Goal: Information Seeking & Learning: Learn about a topic

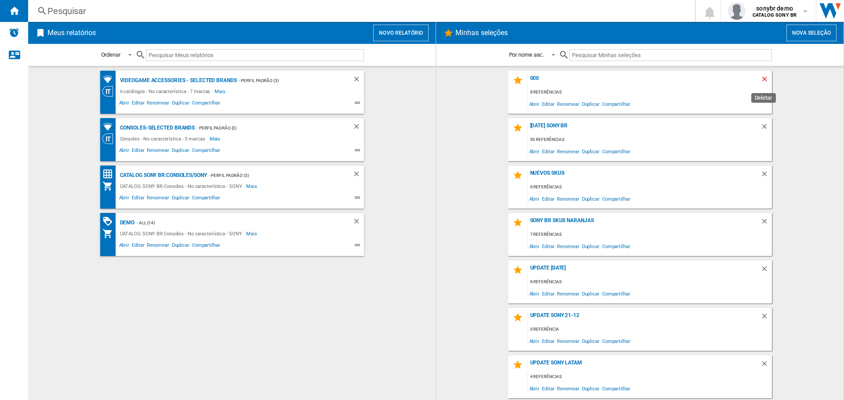
click at [761, 79] on ng-md-icon "Deletar" at bounding box center [765, 80] width 11 height 11
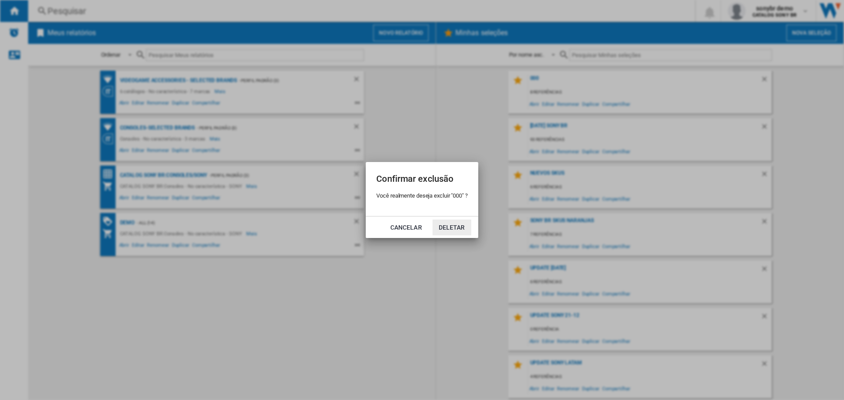
click at [455, 230] on button "Deletar" at bounding box center [451, 228] width 39 height 16
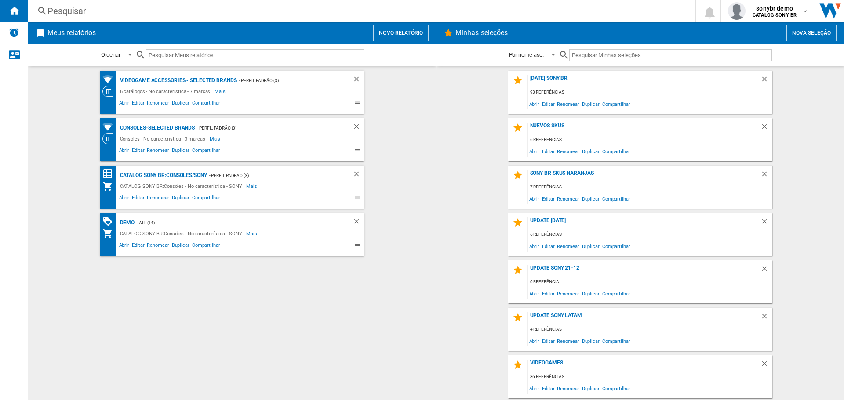
click at [405, 29] on button "Novo relatório" at bounding box center [400, 33] width 55 height 17
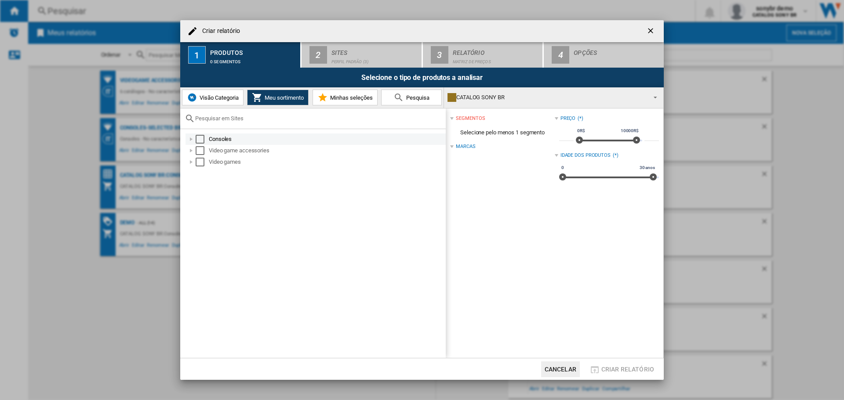
click at [200, 137] on div "Select" at bounding box center [200, 139] width 9 height 9
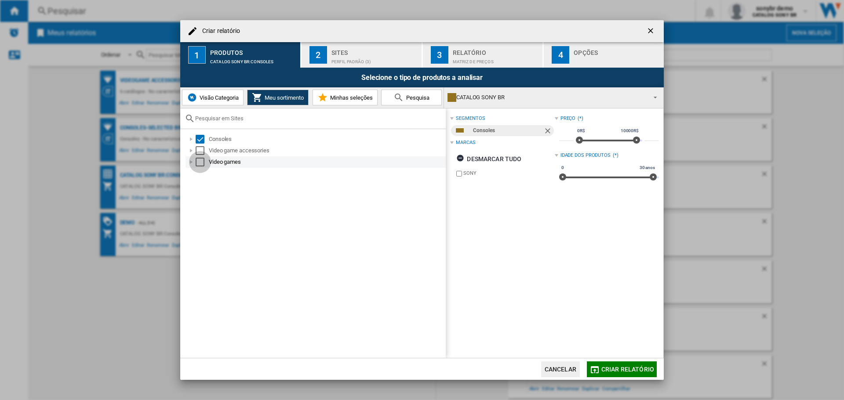
click at [201, 162] on div "Select" at bounding box center [200, 162] width 9 height 9
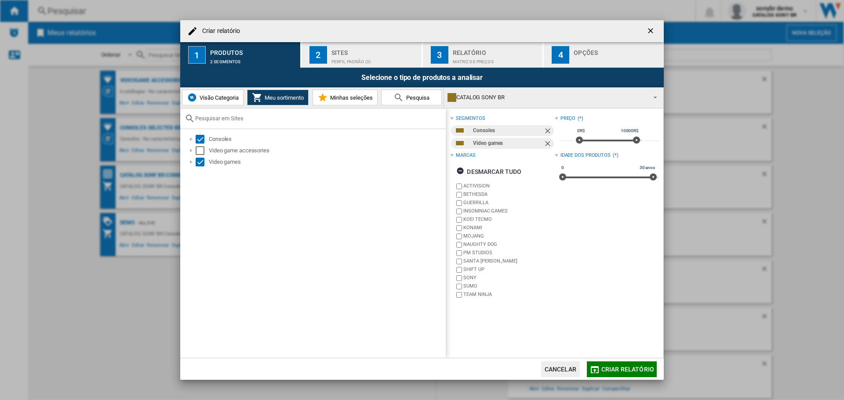
click at [609, 367] on span "Criar relatório" at bounding box center [627, 369] width 53 height 7
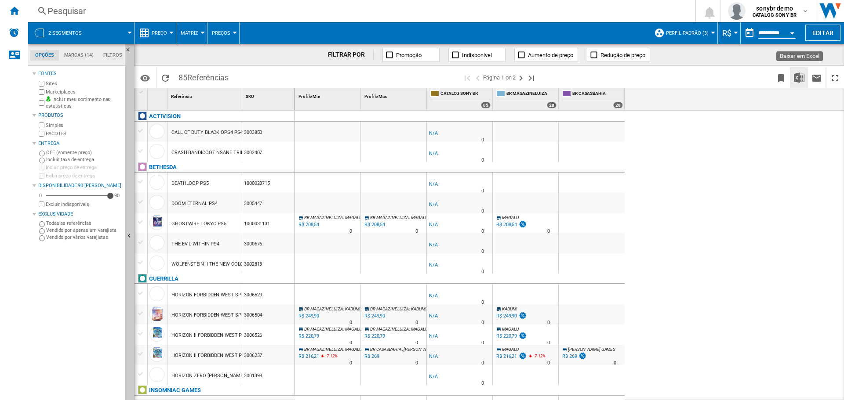
click at [800, 76] on img "Baixar em Excel" at bounding box center [799, 78] width 11 height 11
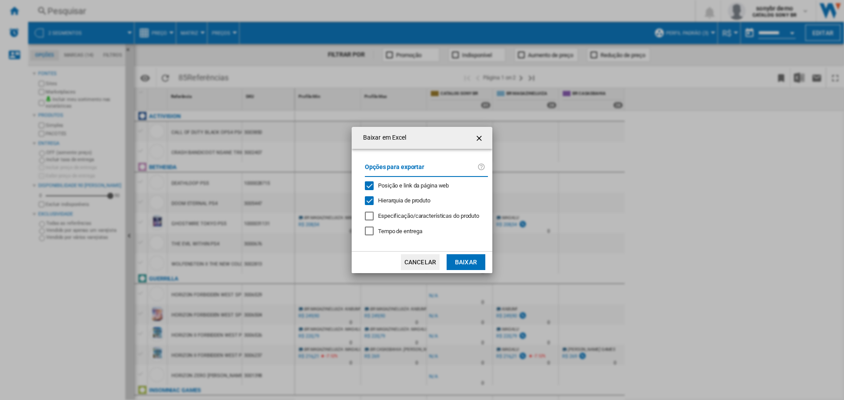
click at [466, 257] on button "Baixar" at bounding box center [465, 262] width 39 height 16
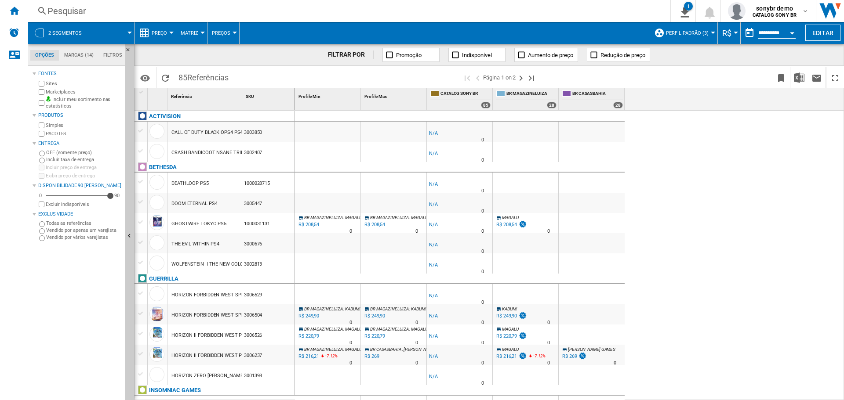
drag, startPoint x: 8, startPoint y: 7, endPoint x: 152, endPoint y: 24, distance: 144.7
click at [8, 7] on div "Início" at bounding box center [14, 11] width 28 height 22
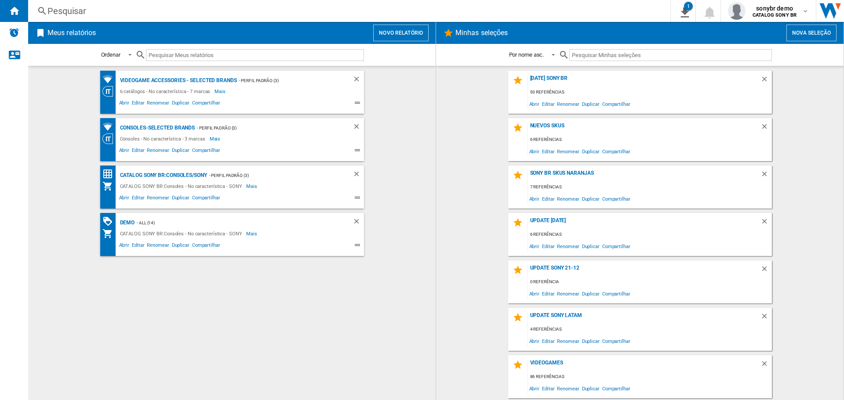
click at [813, 33] on button "Nova seleção" at bounding box center [811, 33] width 50 height 17
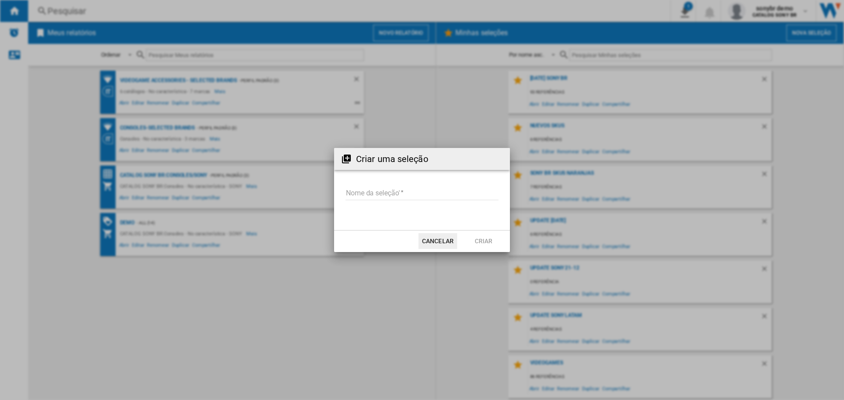
click at [381, 192] on input "Nome da seleção'" at bounding box center [421, 193] width 153 height 13
type input "*"
click at [492, 235] on button "Criar" at bounding box center [483, 241] width 39 height 16
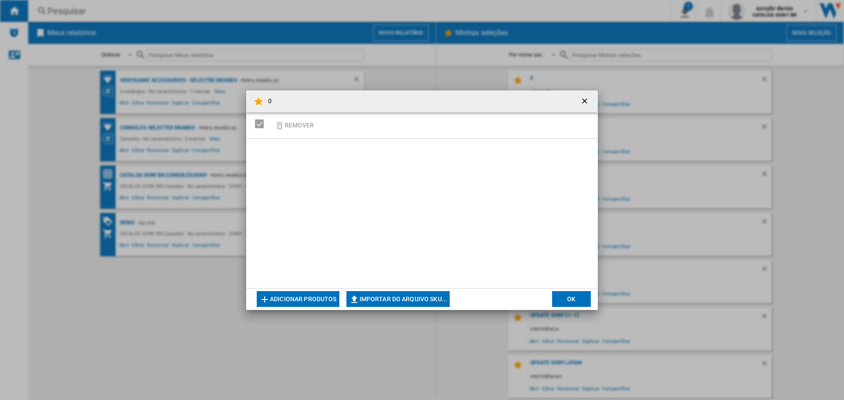
click at [383, 297] on button "Importar do arquivo SKU..." at bounding box center [398, 299] width 104 height 16
type input "**********"
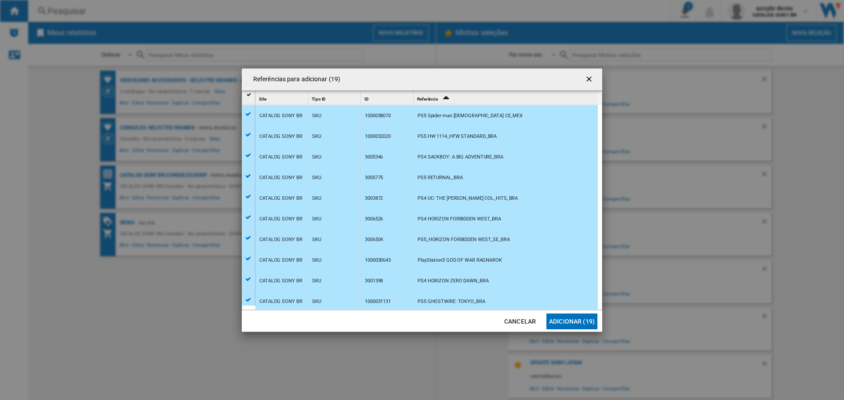
click at [579, 316] on button "Adicionar (19)" at bounding box center [571, 322] width 51 height 16
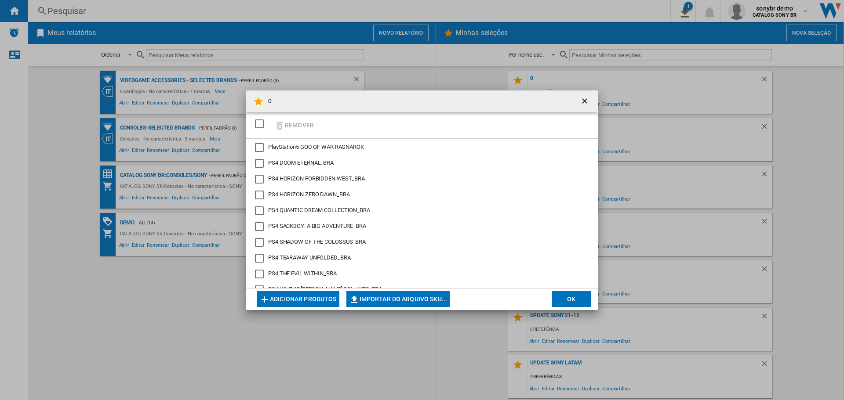
click at [569, 289] on md-dialog-actions "Adicionar produtos Importar do arquivo SKU... Importar manualmente... OK" at bounding box center [422, 299] width 352 height 22
click at [569, 294] on button "OK" at bounding box center [571, 299] width 39 height 16
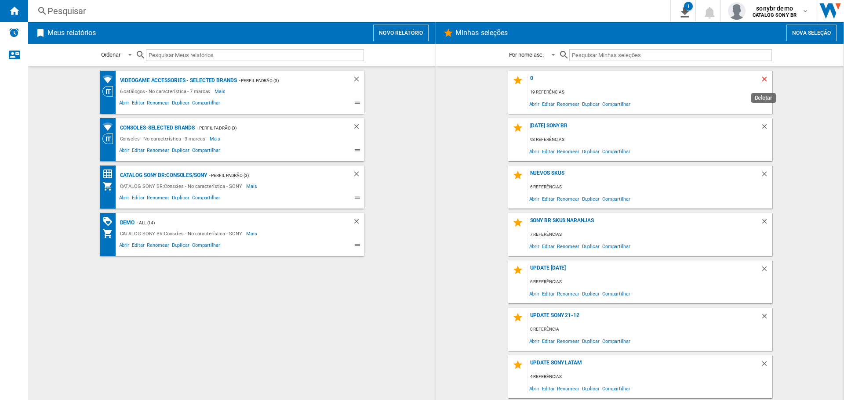
click at [767, 79] on ng-md-icon "Deletar" at bounding box center [765, 80] width 11 height 11
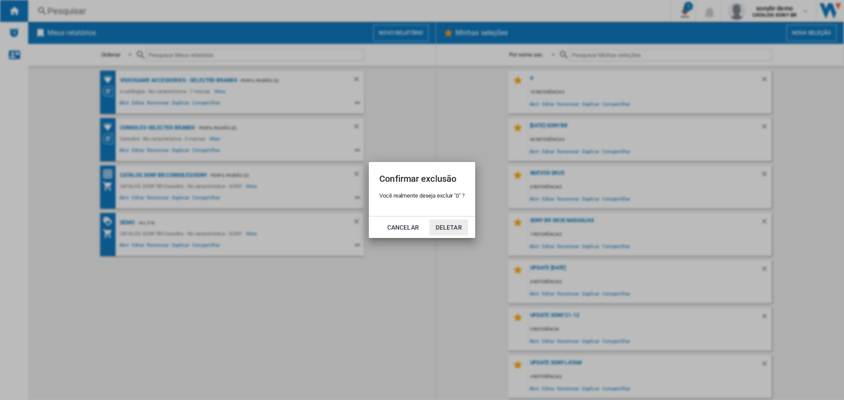
click at [444, 227] on button "Deletar" at bounding box center [448, 228] width 39 height 16
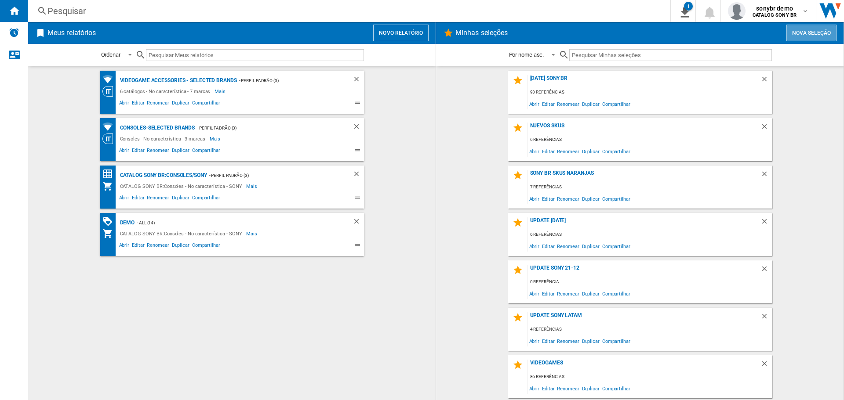
click at [812, 30] on button "Nova seleção" at bounding box center [811, 33] width 50 height 17
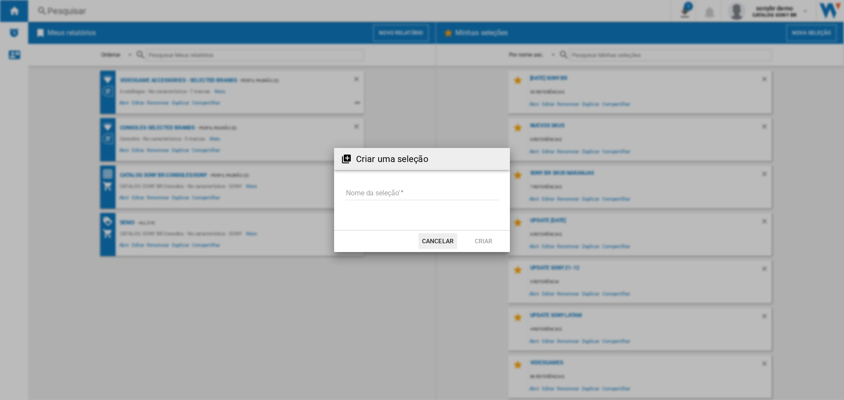
click at [438, 192] on input "Nome da seleção'" at bounding box center [421, 193] width 153 height 13
type input "***"
click at [481, 242] on button "Criar" at bounding box center [483, 241] width 39 height 16
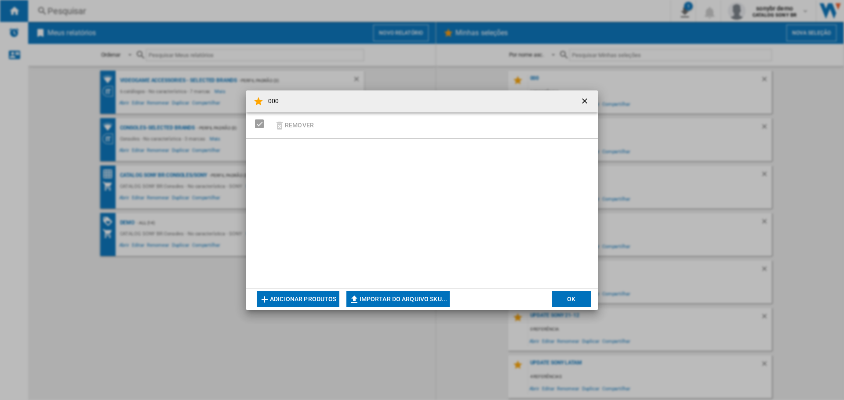
click at [316, 169] on div "000 Remover ..." at bounding box center [422, 213] width 352 height 149
click at [411, 296] on button "Importar do arquivo SKU..." at bounding box center [398, 299] width 104 height 16
type input "**********"
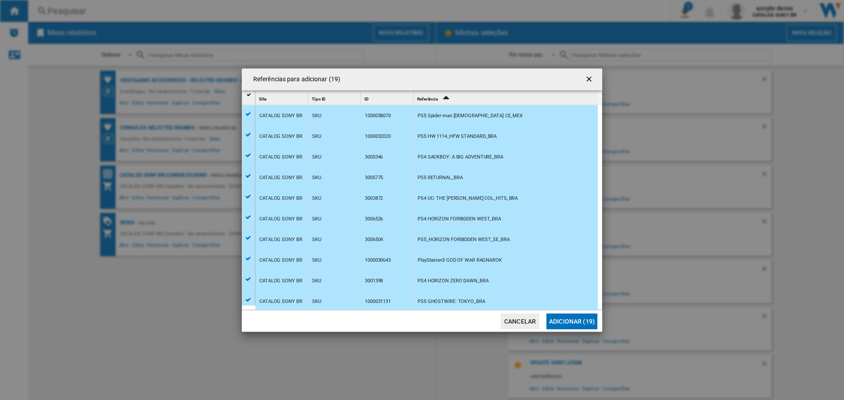
click at [570, 325] on button "Adicionar (19)" at bounding box center [571, 322] width 51 height 16
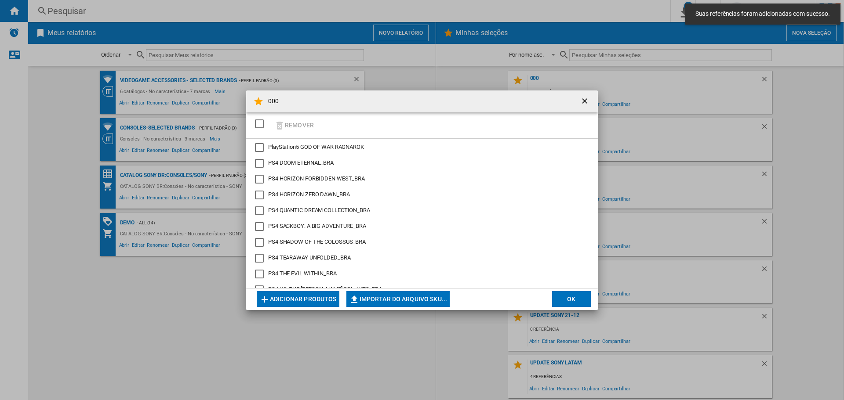
click at [582, 298] on button "OK" at bounding box center [571, 299] width 39 height 16
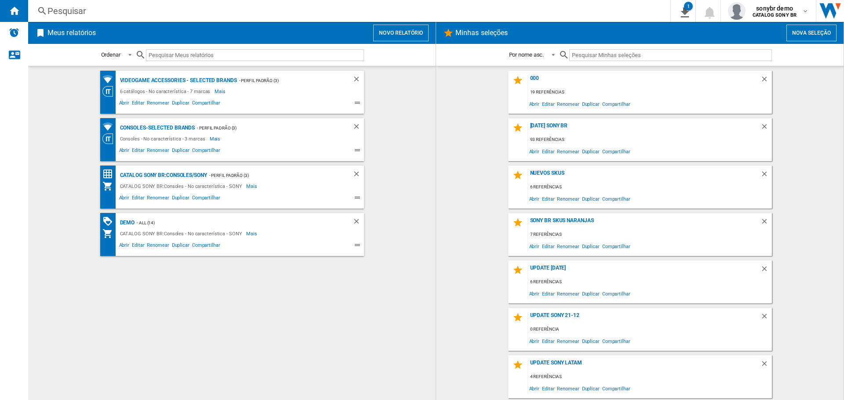
click at [411, 35] on button "Novo relatório" at bounding box center [400, 33] width 55 height 17
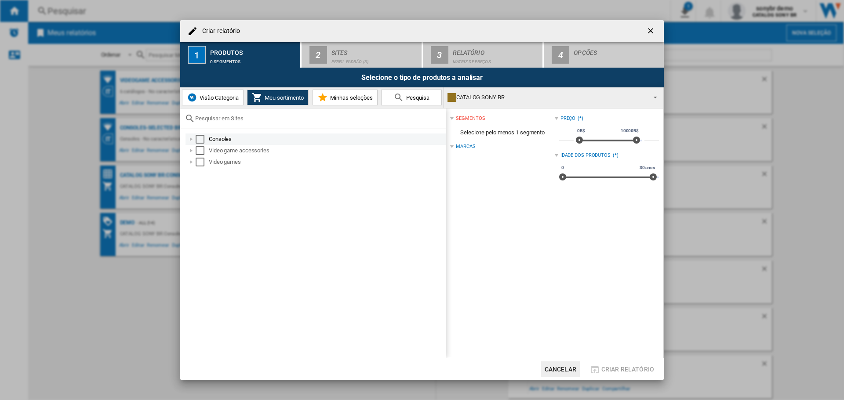
click at [193, 140] on div "Criar relatório ..." at bounding box center [191, 139] width 9 height 9
click at [192, 173] on div "Criar relatório ..." at bounding box center [191, 173] width 9 height 9
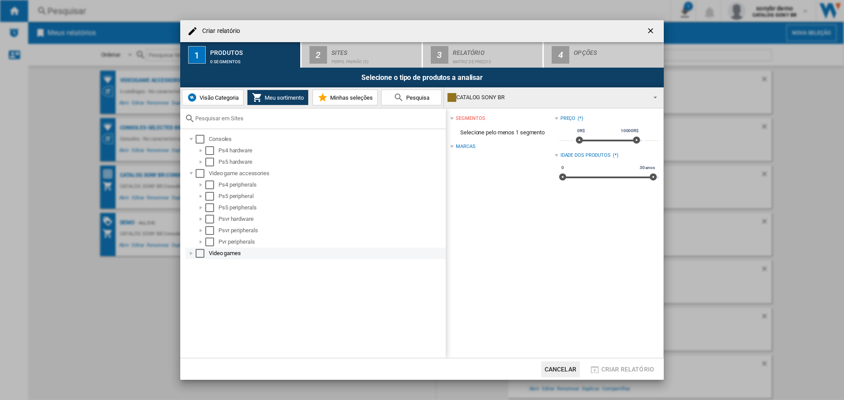
click at [192, 252] on div "Criar relatório ..." at bounding box center [191, 253] width 9 height 9
click at [200, 154] on div "Criar relatório ..." at bounding box center [200, 150] width 9 height 9
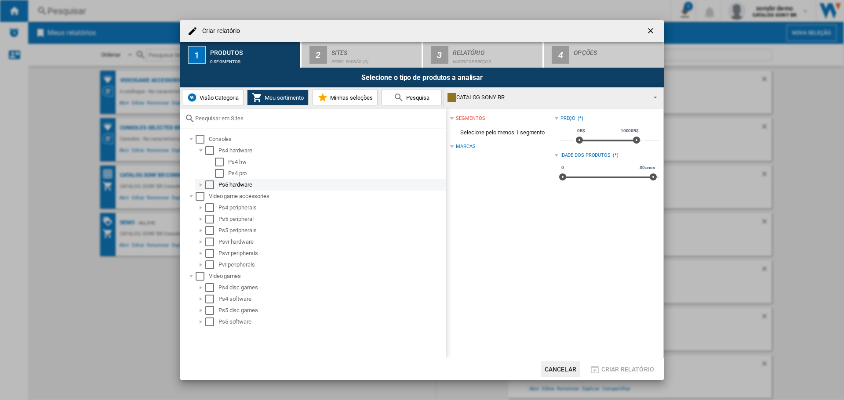
click at [200, 185] on div "Criar relatório ..." at bounding box center [200, 185] width 9 height 9
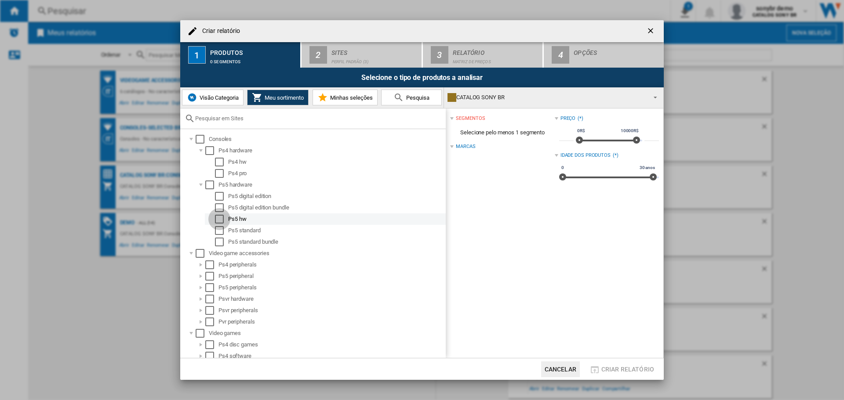
click at [219, 219] on div "Select" at bounding box center [219, 219] width 9 height 9
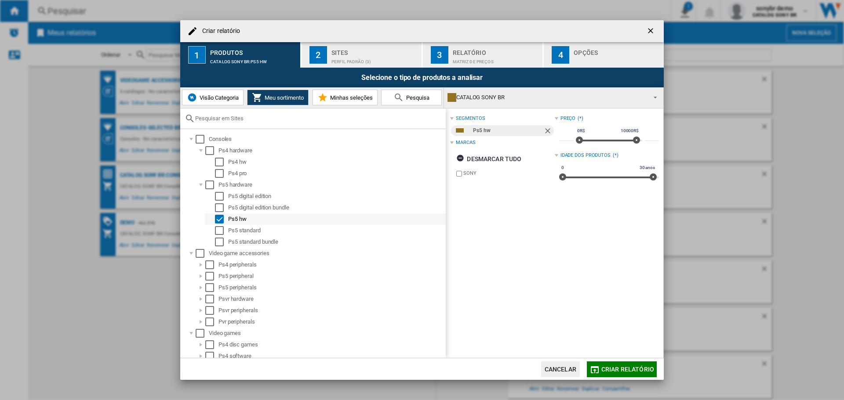
click at [219, 218] on div "Select" at bounding box center [219, 219] width 9 height 9
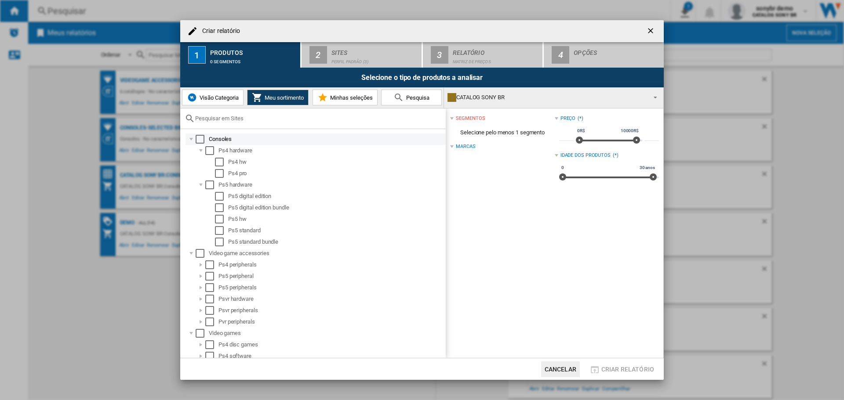
click at [199, 136] on div "Select" at bounding box center [200, 139] width 9 height 9
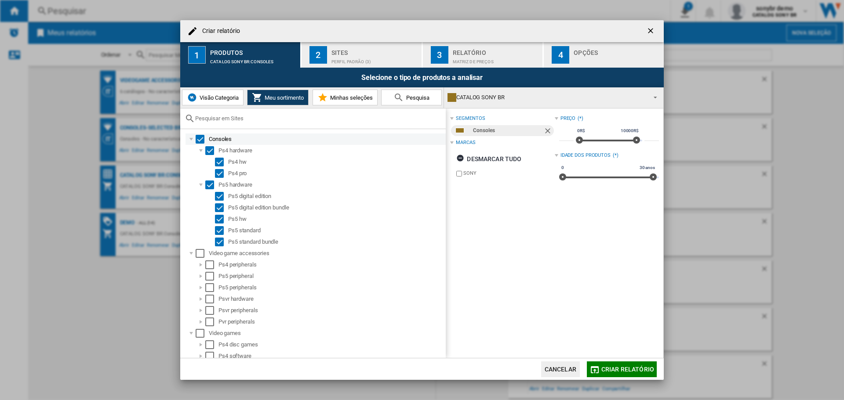
click at [192, 142] on div "Criar relatório ..." at bounding box center [191, 139] width 9 height 9
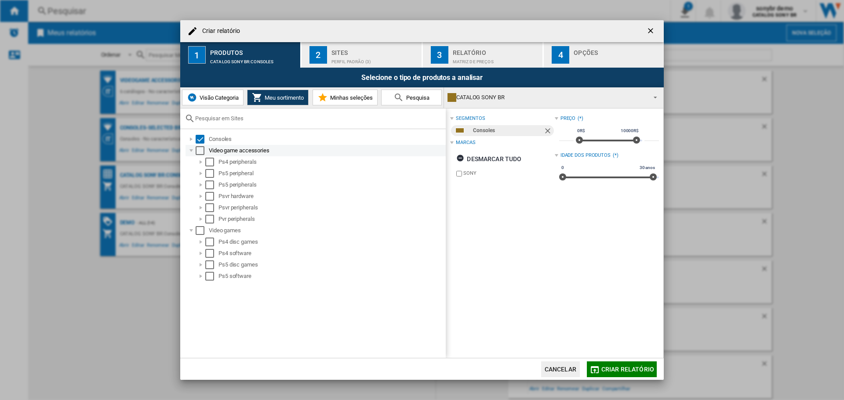
click at [193, 149] on div "Criar relatório ..." at bounding box center [191, 150] width 9 height 9
drag, startPoint x: 196, startPoint y: 150, endPoint x: 201, endPoint y: 159, distance: 10.0
click at [197, 150] on div "Select" at bounding box center [200, 150] width 9 height 9
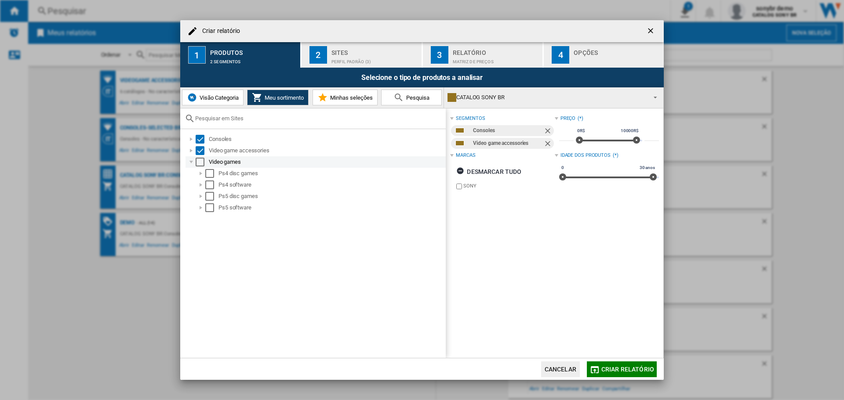
click at [200, 163] on div "Select" at bounding box center [200, 162] width 9 height 9
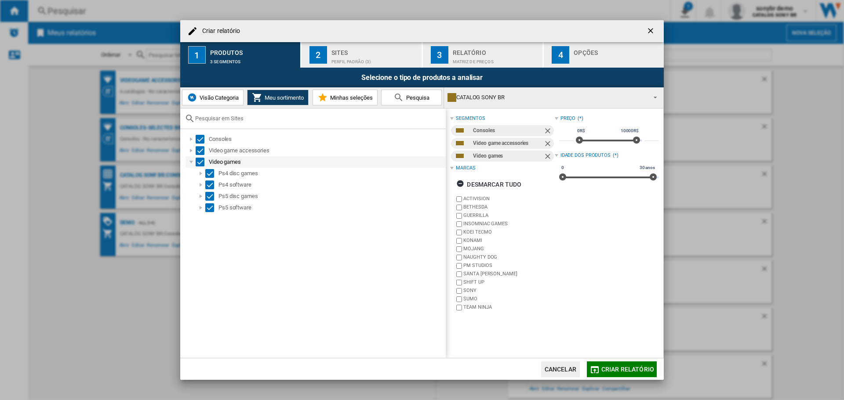
drag, startPoint x: 192, startPoint y: 161, endPoint x: 236, endPoint y: 167, distance: 45.2
click at [192, 161] on div "Criar relatório ..." at bounding box center [191, 162] width 9 height 9
click at [230, 97] on span "Visão Categoria" at bounding box center [217, 97] width 41 height 7
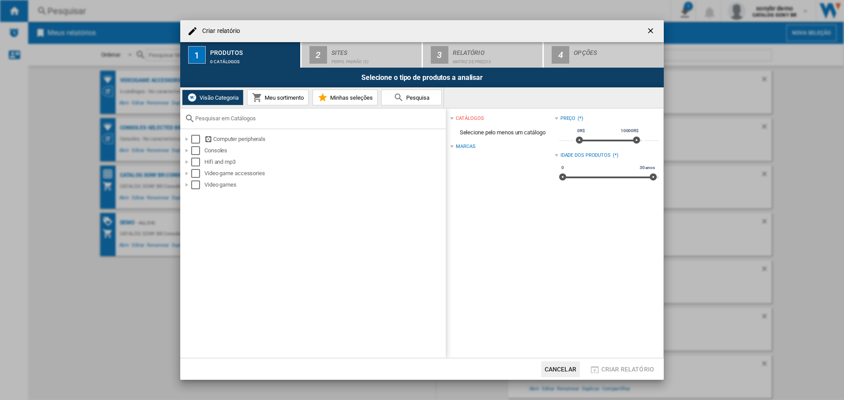
click at [354, 97] on span "Minhas seleções" at bounding box center [350, 97] width 45 height 7
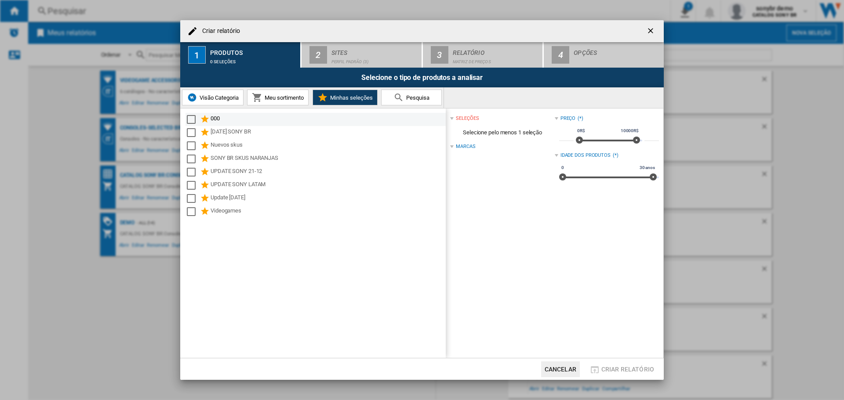
click at [189, 118] on div "Select" at bounding box center [191, 119] width 9 height 9
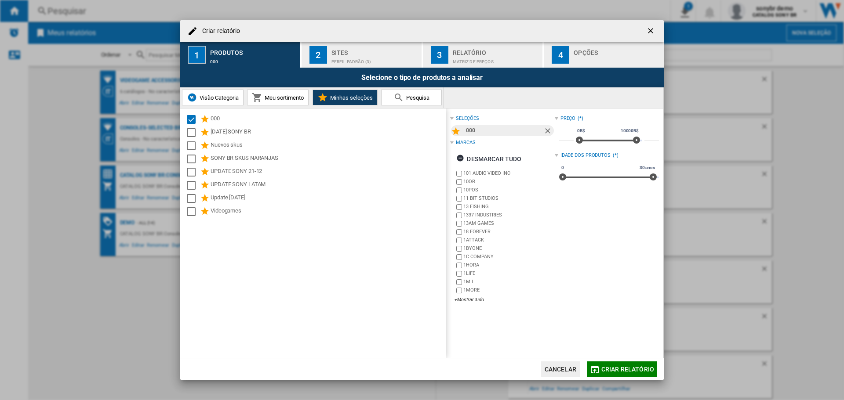
click at [273, 99] on span "Meu sortimento" at bounding box center [282, 97] width 41 height 7
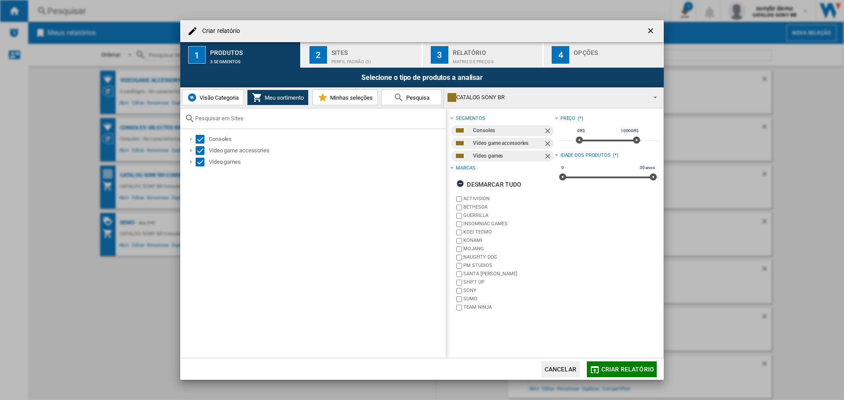
click at [337, 55] on div "Perfil padrão (3)" at bounding box center [374, 59] width 87 height 9
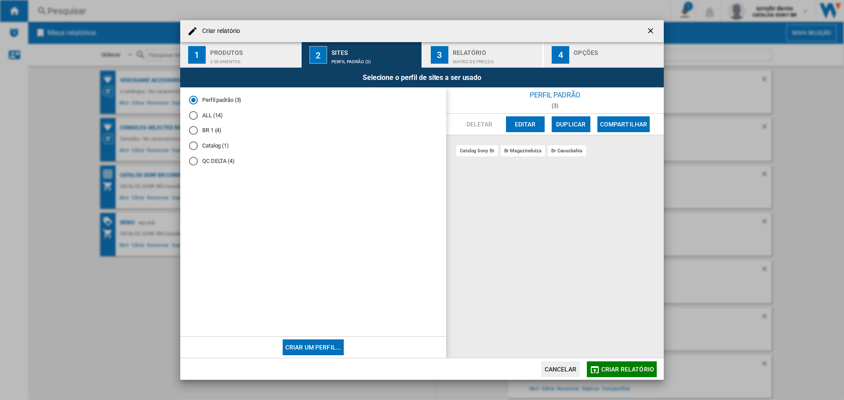
click at [214, 117] on md-radio-button "ALL (14)" at bounding box center [313, 115] width 248 height 8
click at [536, 121] on button "Editar" at bounding box center [525, 124] width 39 height 16
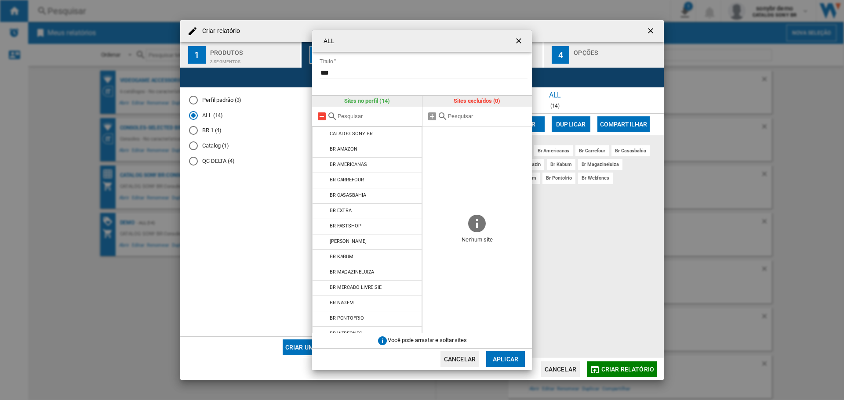
click at [322, 115] on md-icon at bounding box center [321, 116] width 11 height 11
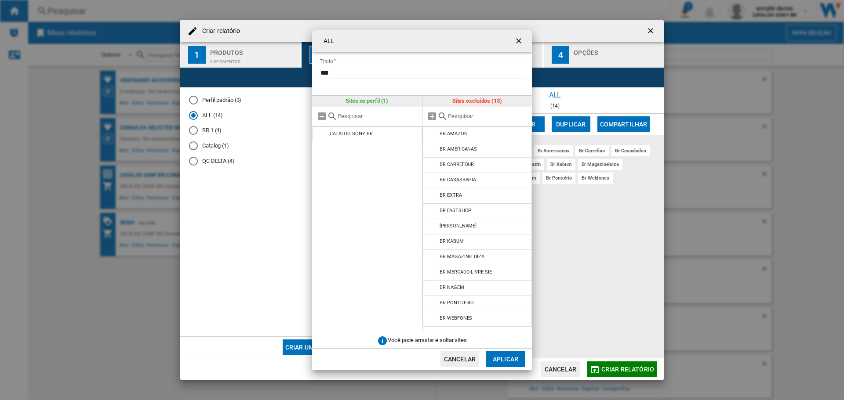
click at [505, 359] on button "Aplicar" at bounding box center [505, 360] width 39 height 16
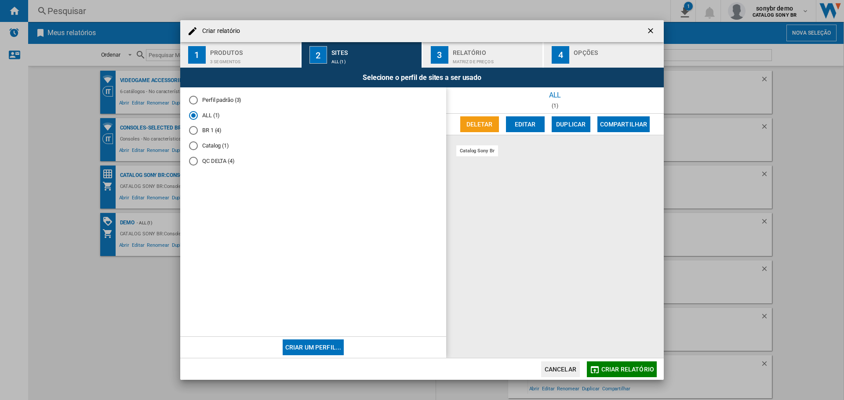
click at [526, 125] on button "Editar" at bounding box center [525, 124] width 39 height 16
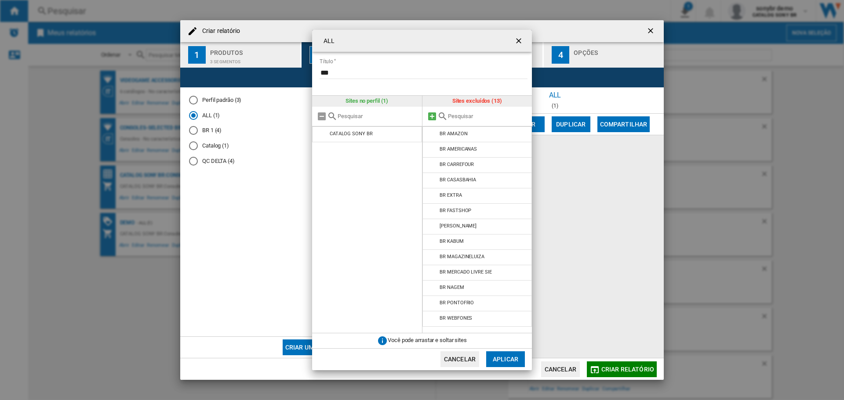
click at [431, 116] on md-icon "ALL Título ..." at bounding box center [432, 116] width 11 height 11
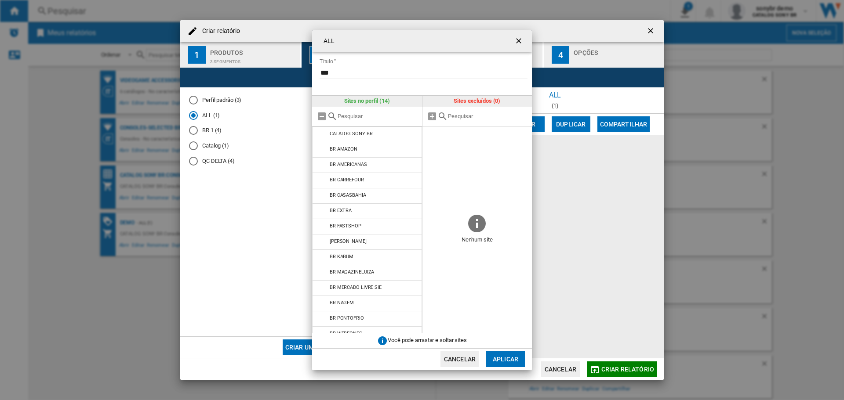
click at [499, 355] on button "Aplicar" at bounding box center [505, 360] width 39 height 16
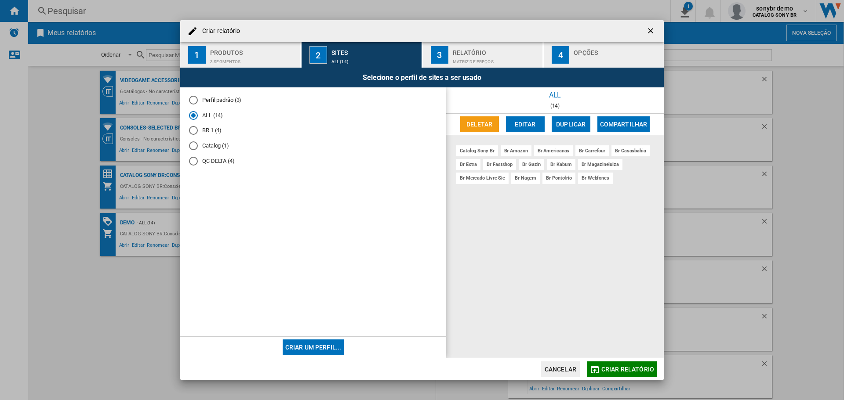
click at [485, 50] on div "Relatório" at bounding box center [496, 50] width 87 height 9
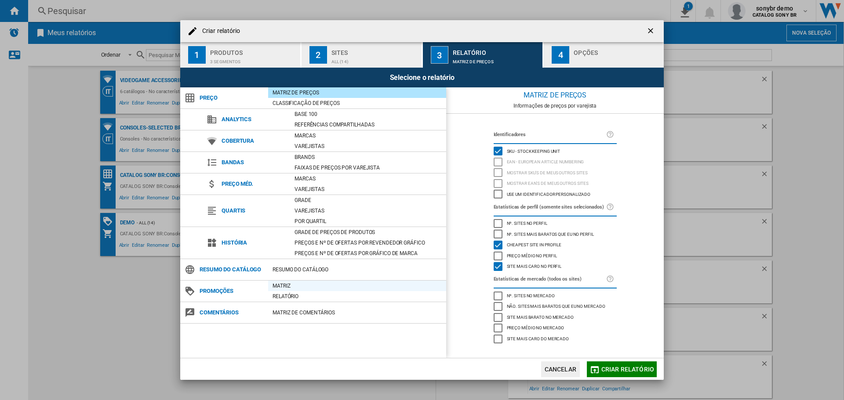
click at [284, 285] on div "Matriz" at bounding box center [357, 286] width 178 height 9
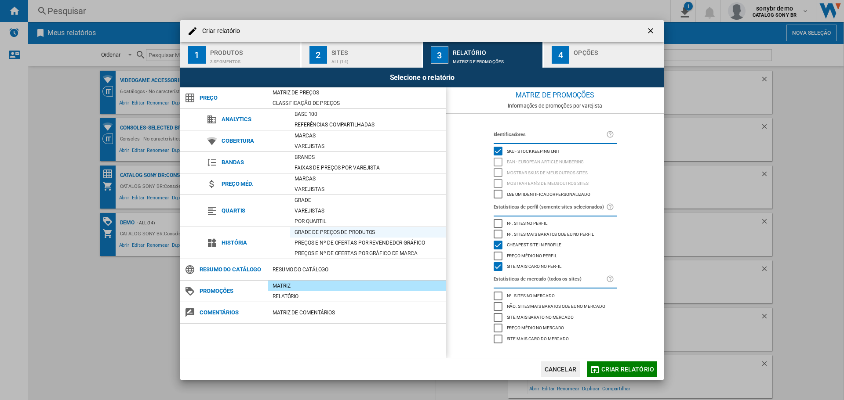
click at [314, 232] on div "Grade de preços de produtos" at bounding box center [368, 232] width 156 height 9
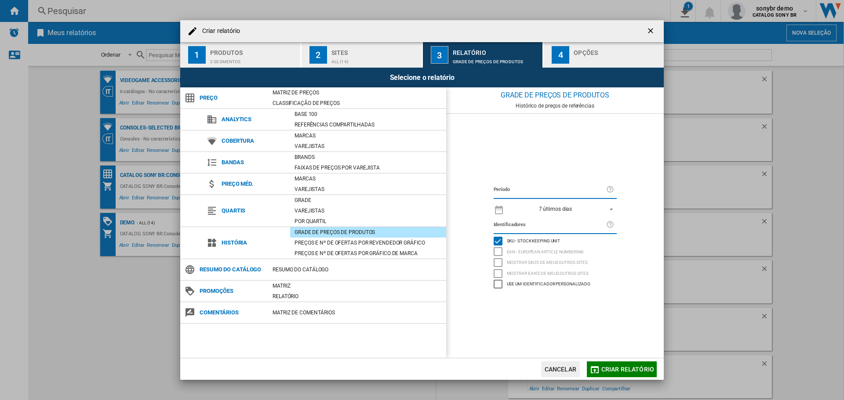
click at [572, 208] on span "7 últimos dias" at bounding box center [555, 209] width 92 height 7
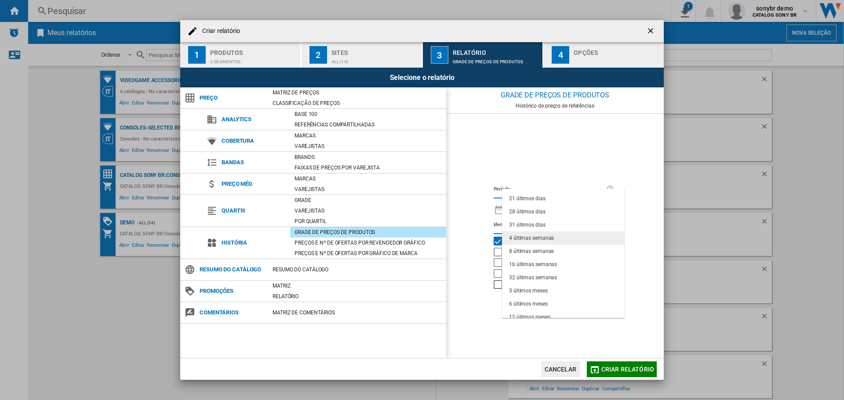
scroll to position [55, 0]
click at [309, 159] on md-backdrop at bounding box center [422, 200] width 844 height 400
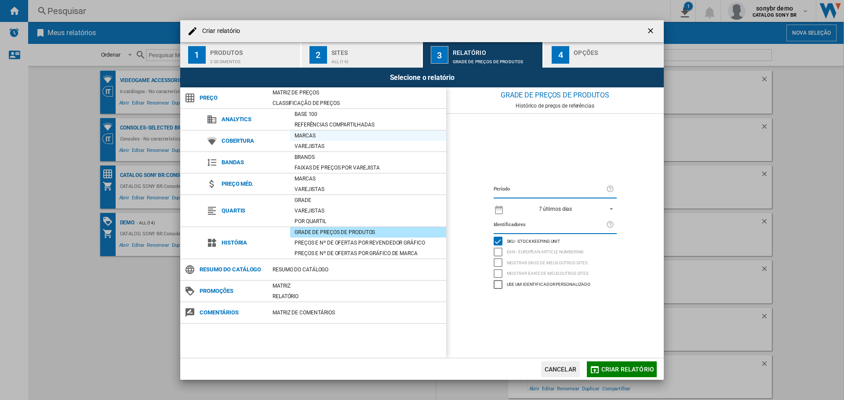
click at [311, 132] on div "Marcas" at bounding box center [368, 135] width 156 height 9
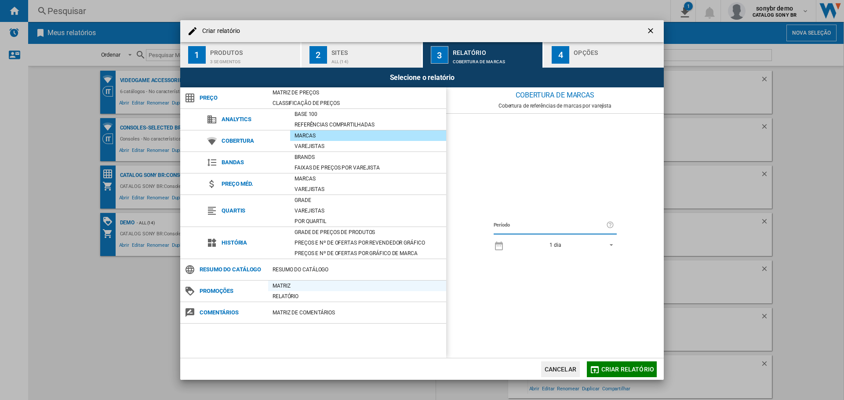
click at [290, 284] on div "Matriz" at bounding box center [357, 286] width 178 height 9
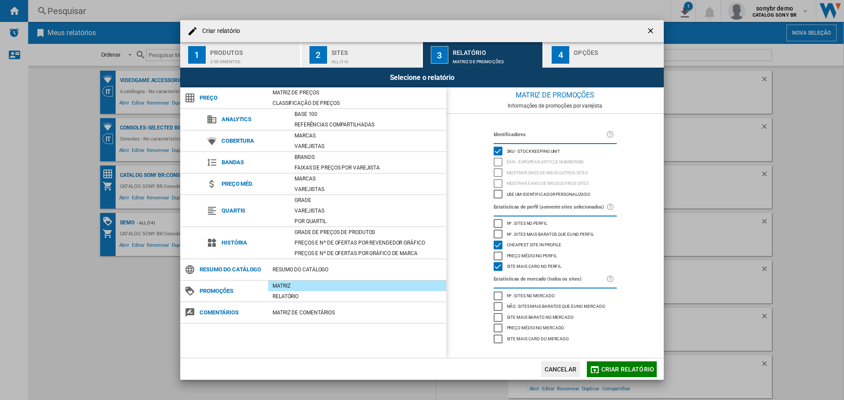
click at [519, 221] on span "Nº. sites no perfil" at bounding box center [527, 223] width 40 height 6
click at [605, 54] on div "Opções" at bounding box center [616, 50] width 87 height 9
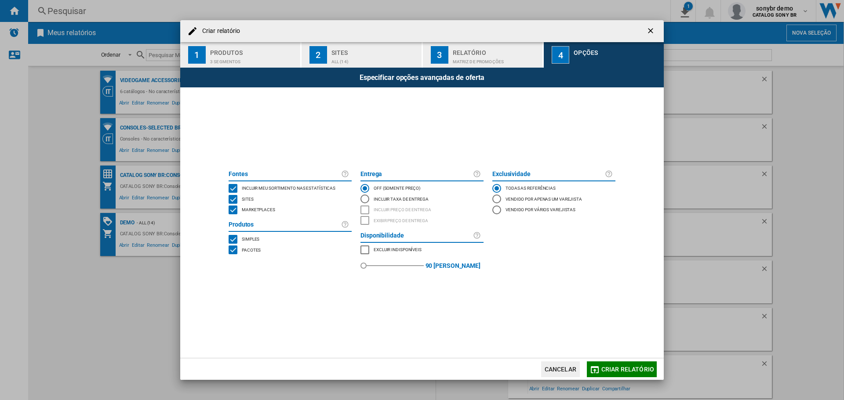
click at [232, 200] on div "SITES" at bounding box center [232, 199] width 9 height 9
click at [237, 197] on div "SITES" at bounding box center [232, 199] width 9 height 9
click at [239, 211] on div "Marketplaces" at bounding box center [257, 210] width 36 height 9
click at [249, 207] on span "Marketplaces" at bounding box center [258, 209] width 33 height 6
drag, startPoint x: 366, startPoint y: 236, endPoint x: 419, endPoint y: 237, distance: 53.6
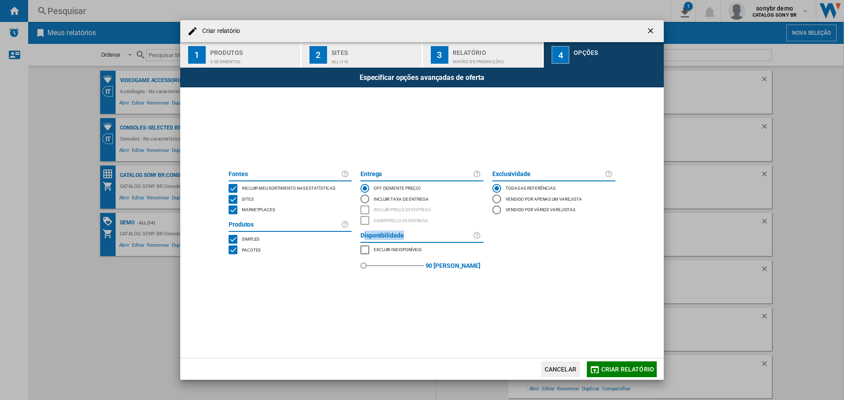
click at [419, 237] on label "Disponibilidade" at bounding box center [416, 236] width 112 height 11
click at [392, 236] on label "Disponibilidade" at bounding box center [416, 236] width 112 height 11
drag, startPoint x: 361, startPoint y: 267, endPoint x: 384, endPoint y: 270, distance: 23.0
click at [381, 270] on div "red" at bounding box center [376, 265] width 9 height 9
click at [378, 254] on div "Excluir indisponíveis" at bounding box center [396, 250] width 50 height 9
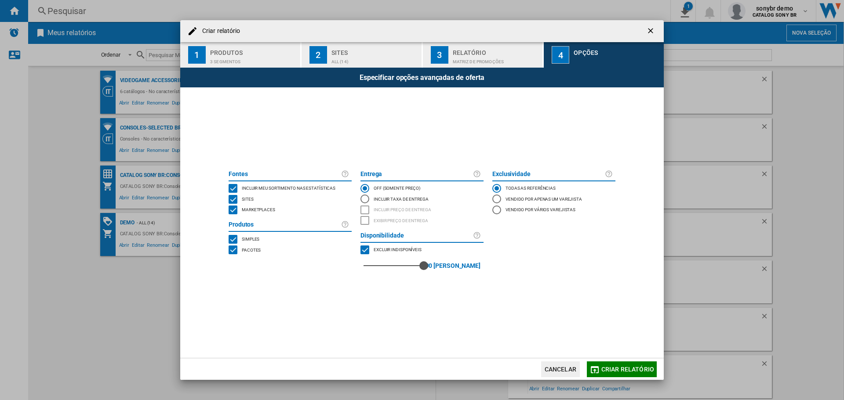
drag, startPoint x: 381, startPoint y: 266, endPoint x: 461, endPoint y: 272, distance: 80.2
click at [461, 272] on div "90 90 [PERSON_NAME]" at bounding box center [421, 265] width 123 height 21
click at [382, 251] on span "Excluir indisponíveis" at bounding box center [397, 249] width 48 height 6
click at [610, 369] on span "Criar relatório" at bounding box center [627, 369] width 53 height 7
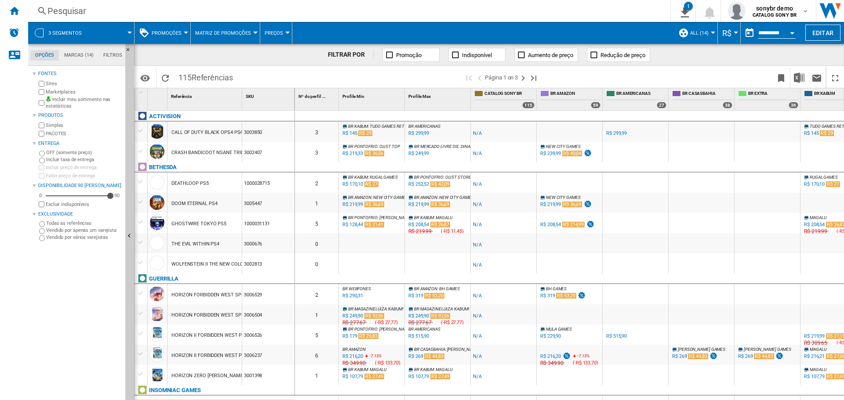
click at [181, 36] on button "Promoções" at bounding box center [169, 33] width 34 height 22
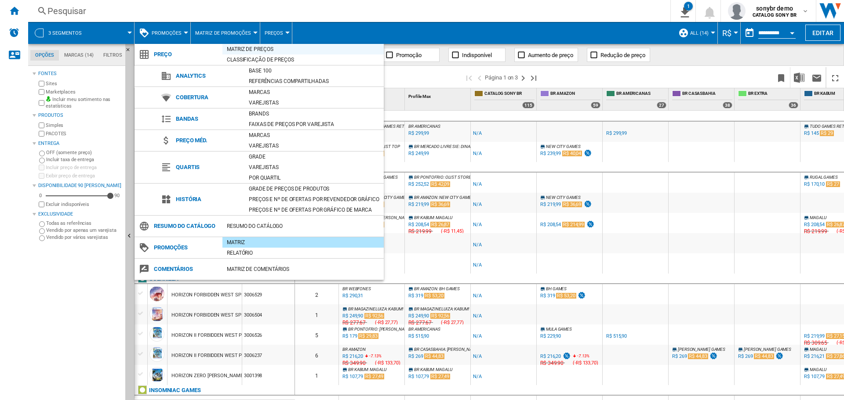
click at [254, 49] on div "Matriz de preços" at bounding box center [302, 49] width 161 height 9
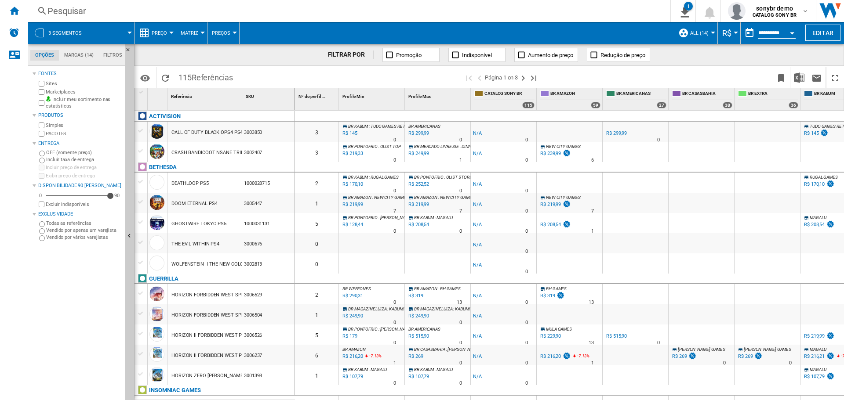
click at [157, 36] on button "Preço" at bounding box center [162, 33] width 20 height 22
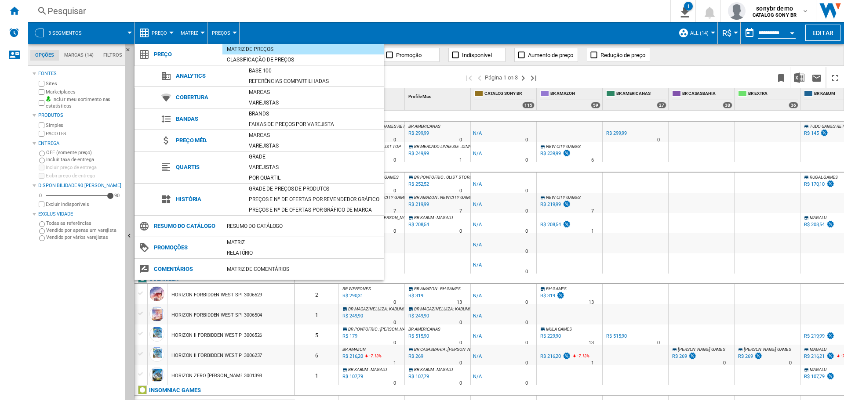
click at [355, 29] on md-backdrop at bounding box center [422, 200] width 844 height 400
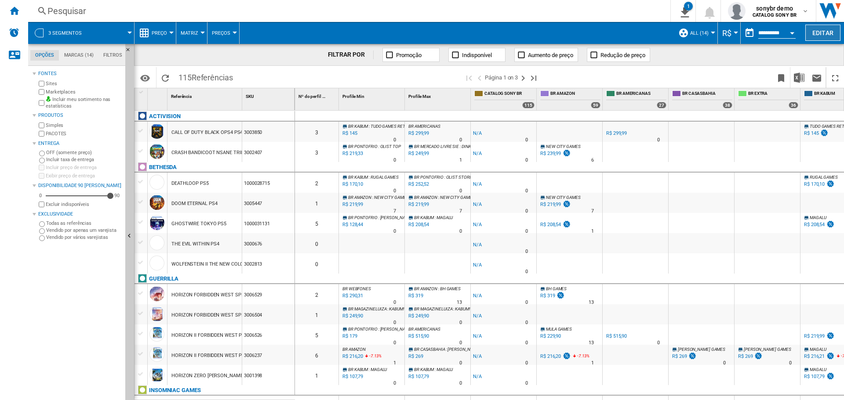
click at [815, 33] on button "Editar" at bounding box center [822, 33] width 35 height 16
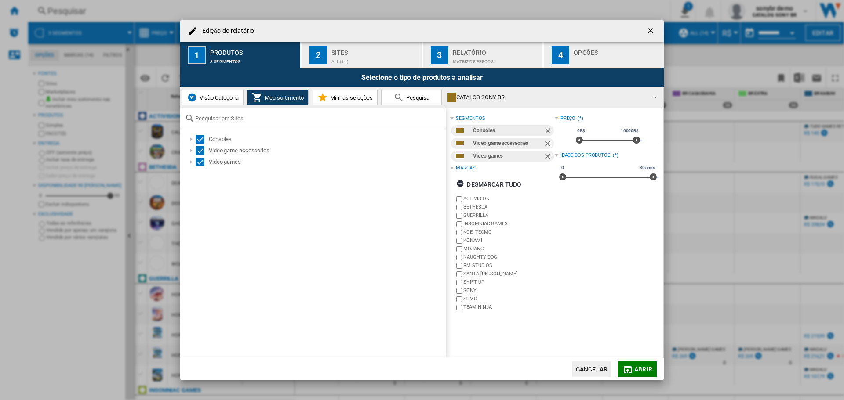
click at [647, 32] on ng-md-icon "getI18NText('BUTTONS.CLOSE_DIALOG')" at bounding box center [651, 31] width 11 height 11
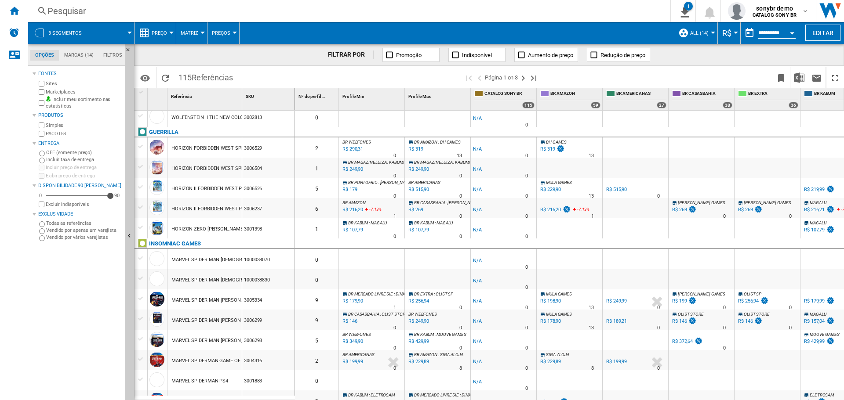
scroll to position [220, 0]
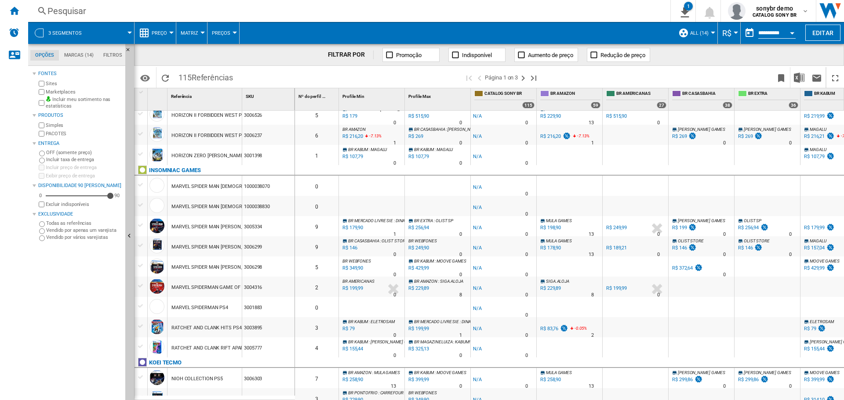
click at [642, 226] on div "BR AMERICANAS -1.0 % R$ 249,99 % N/A 0 BR AMERICANAS" at bounding box center [635, 228] width 62 height 20
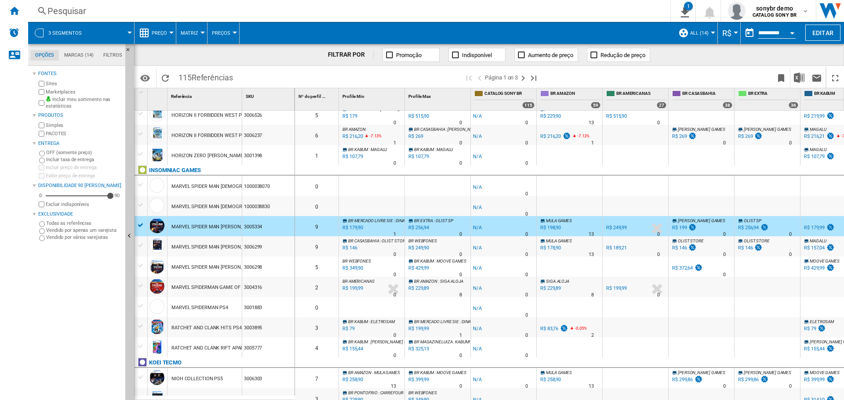
click at [624, 227] on div "R$ 249,99" at bounding box center [616, 228] width 21 height 6
click at [155, 35] on span "Preço" at bounding box center [159, 33] width 15 height 6
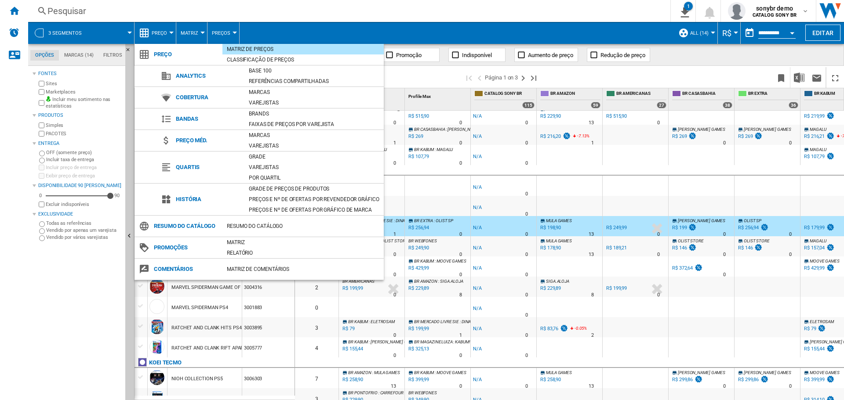
click at [155, 33] on md-backdrop at bounding box center [422, 200] width 844 height 400
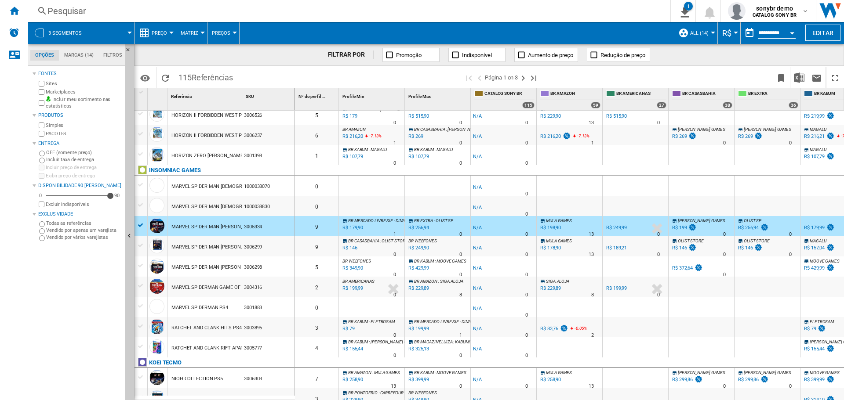
click at [157, 28] on button "Preço" at bounding box center [162, 33] width 20 height 22
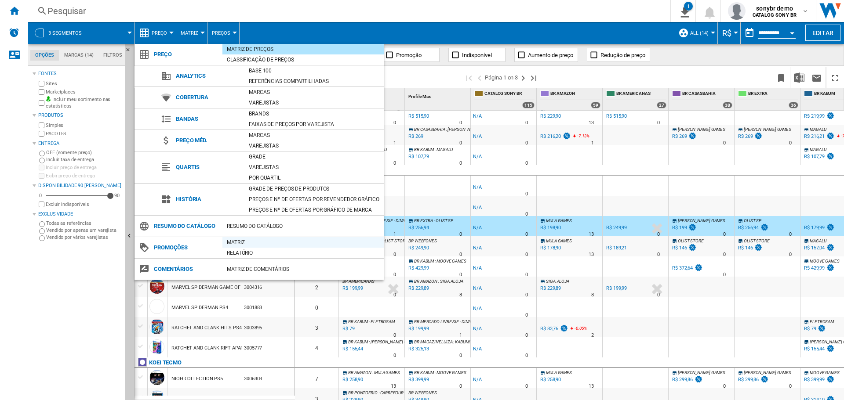
click at [243, 242] on div "Matriz" at bounding box center [302, 242] width 161 height 9
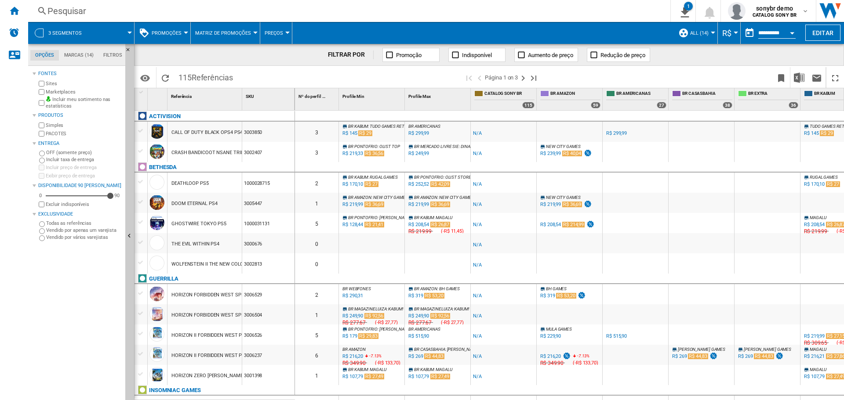
click at [217, 220] on div "GHOSTWIRE TOKYO PS5" at bounding box center [198, 224] width 55 height 20
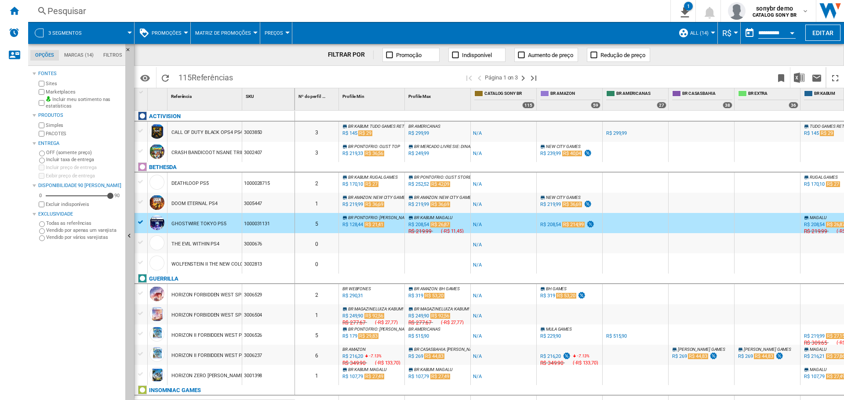
click at [554, 223] on div "R$ 208,54" at bounding box center [550, 225] width 21 height 6
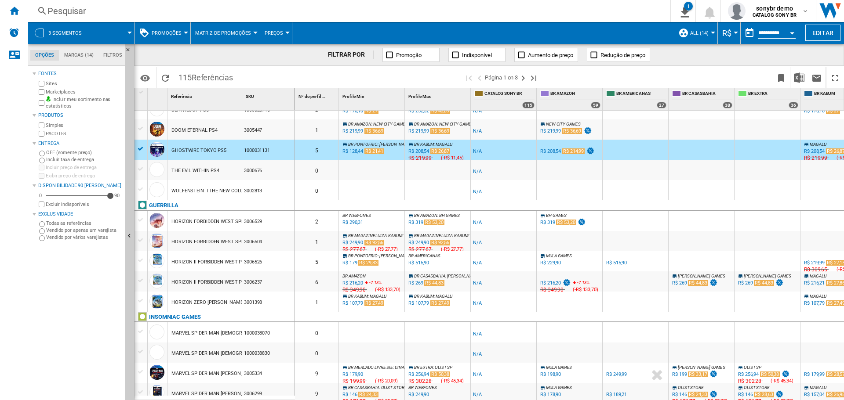
scroll to position [147, 0]
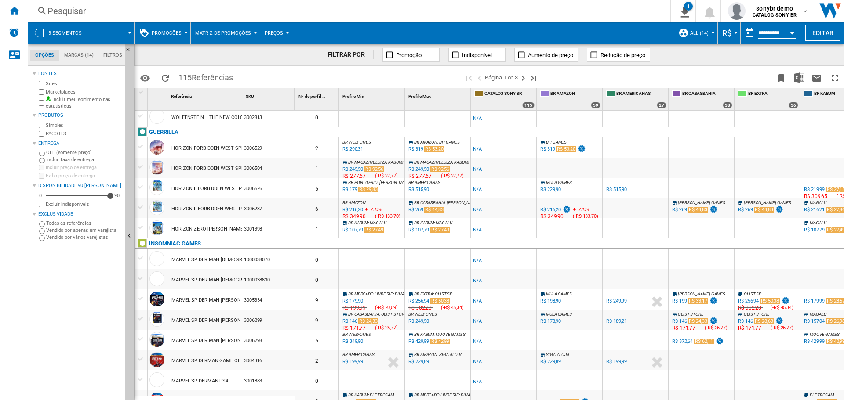
click at [573, 212] on icon at bounding box center [574, 211] width 5 height 11
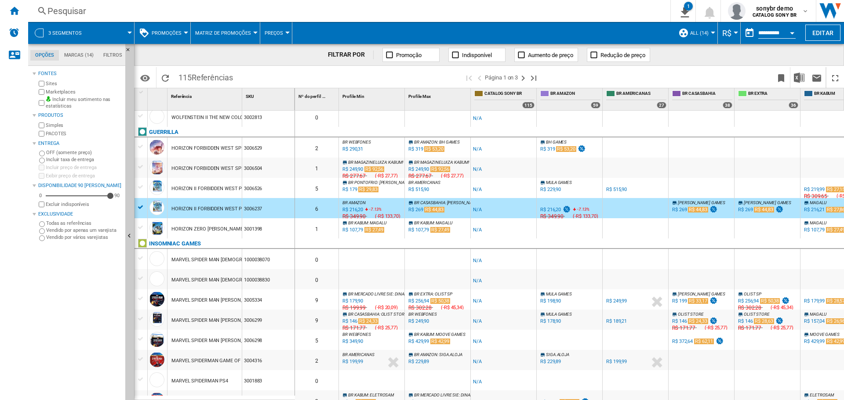
scroll to position [0, 290]
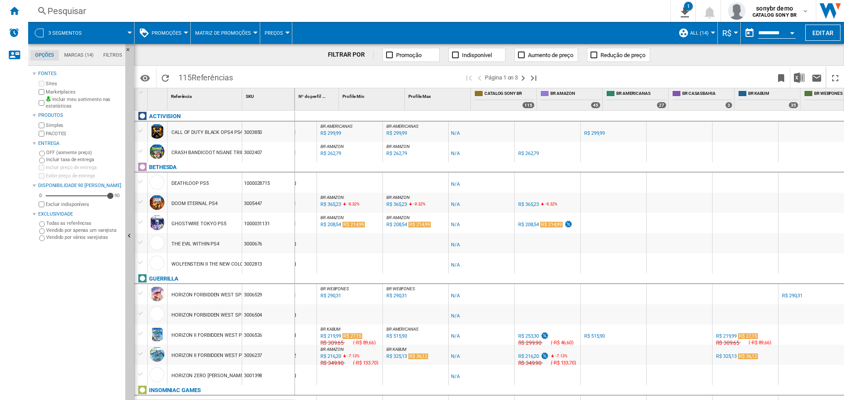
scroll to position [0, 27]
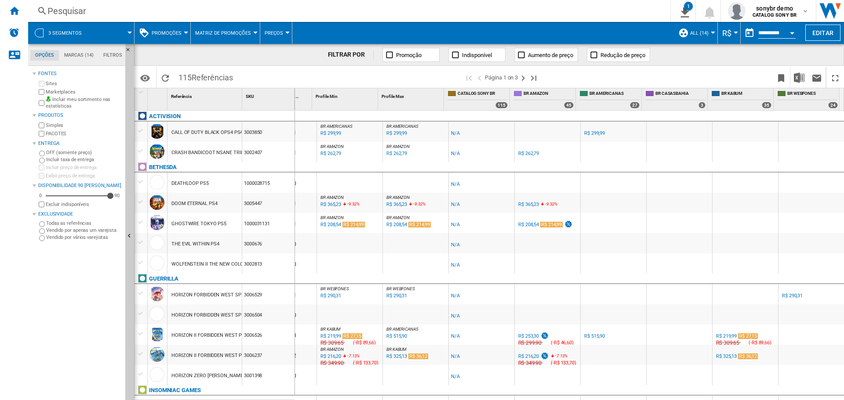
click at [619, 134] on div "BR AMERICANAS -1.0 % R$ 299,99 % N/A R$ NaN ( R$ 299,99 ) BR AMERICANAS : BR AM…" at bounding box center [613, 134] width 62 height 20
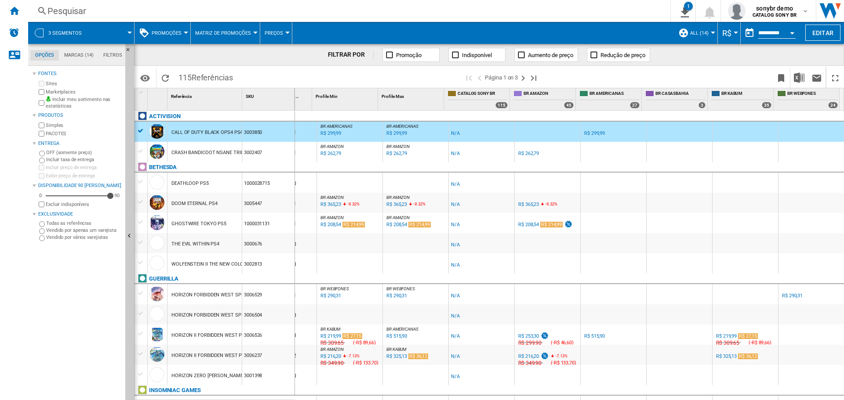
drag, startPoint x: 179, startPoint y: 78, endPoint x: 235, endPoint y: 80, distance: 55.8
click at [235, 80] on div "Identificadores SKU - Stock Keeping Unit EAN - European Article Numbering Mostr…" at bounding box center [489, 77] width 710 height 22
click at [228, 80] on span "Referências" at bounding box center [212, 77] width 41 height 9
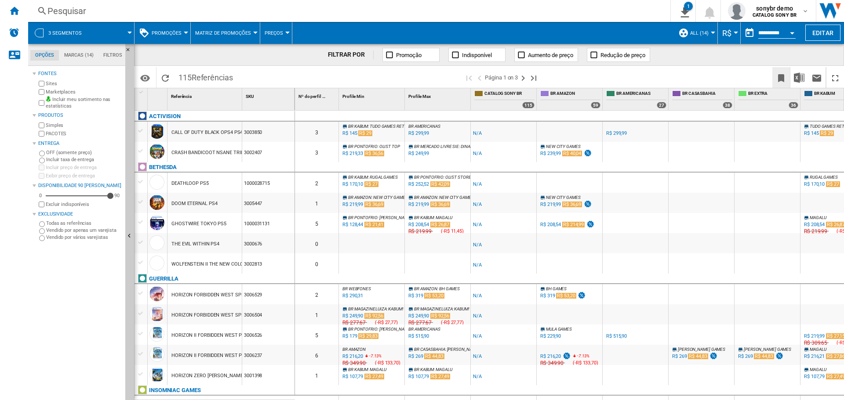
click at [779, 80] on ng-md-icon "Marque esse relatório" at bounding box center [781, 78] width 11 height 11
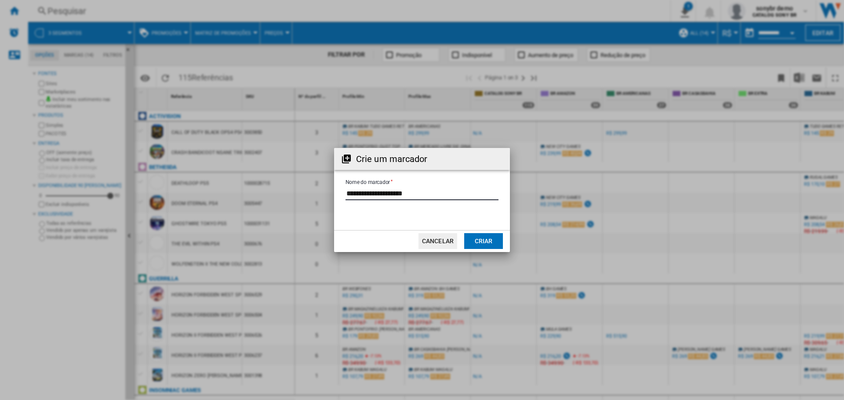
drag, startPoint x: 428, startPoint y: 193, endPoint x: 322, endPoint y: 185, distance: 106.6
click at [322, 185] on div "Crie um marcador Nome do marcador Cancelar Criar" at bounding box center [422, 200] width 844 height 400
type input "**********"
click at [498, 236] on button "Criar" at bounding box center [483, 241] width 39 height 16
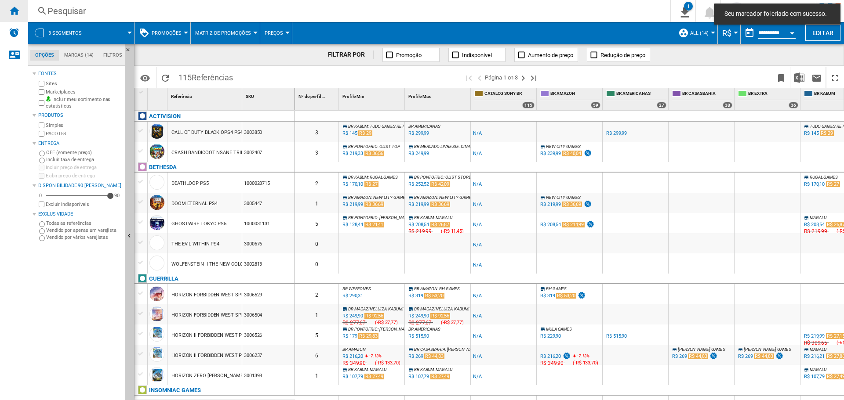
click at [7, 4] on div "Início" at bounding box center [14, 11] width 28 height 22
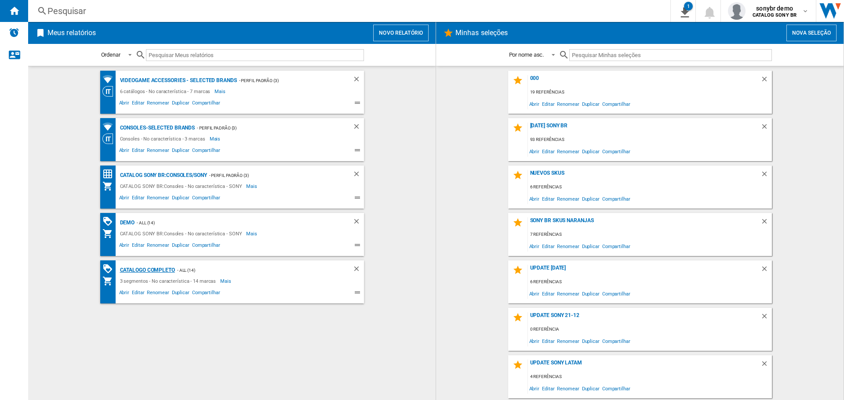
click at [163, 268] on div "catalogo completo" at bounding box center [146, 270] width 57 height 11
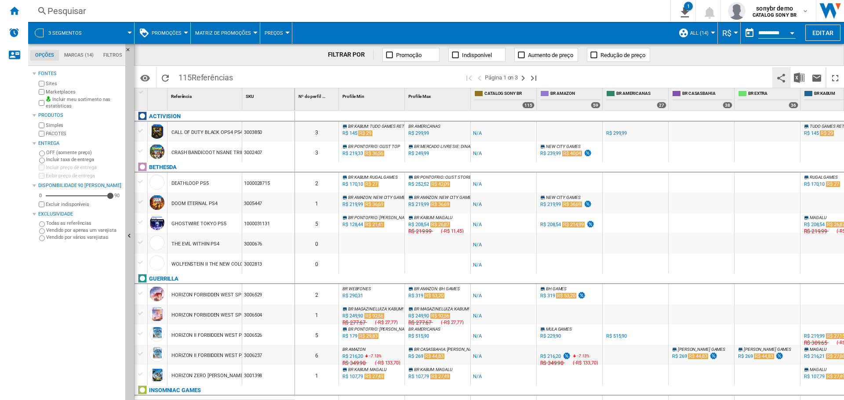
click at [779, 76] on ng-md-icon "Compartilhe esse marcador com outros" at bounding box center [781, 78] width 11 height 11
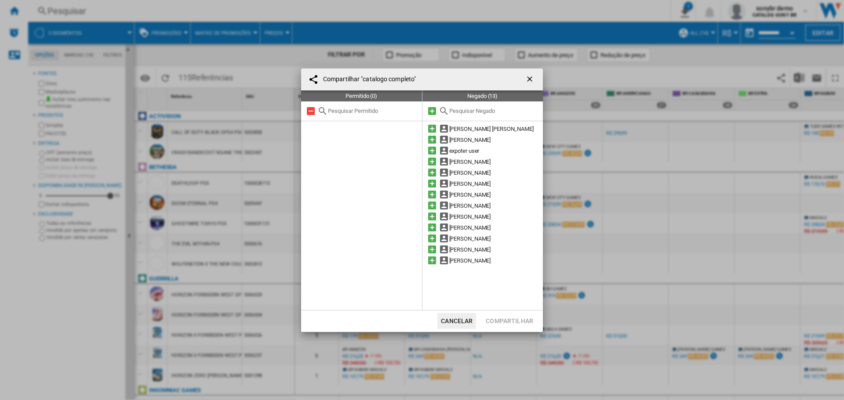
click at [431, 260] on md-icon at bounding box center [432, 260] width 11 height 11
click at [512, 321] on button "Compartilhar" at bounding box center [509, 321] width 53 height 16
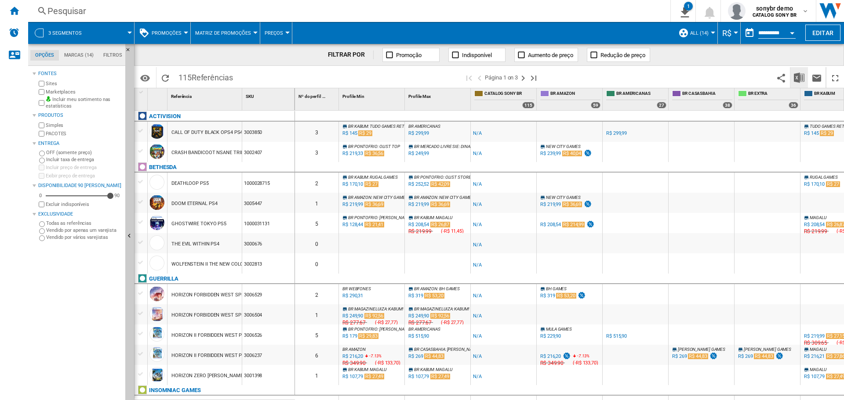
click at [796, 76] on img "Baixar em Excel" at bounding box center [799, 78] width 11 height 11
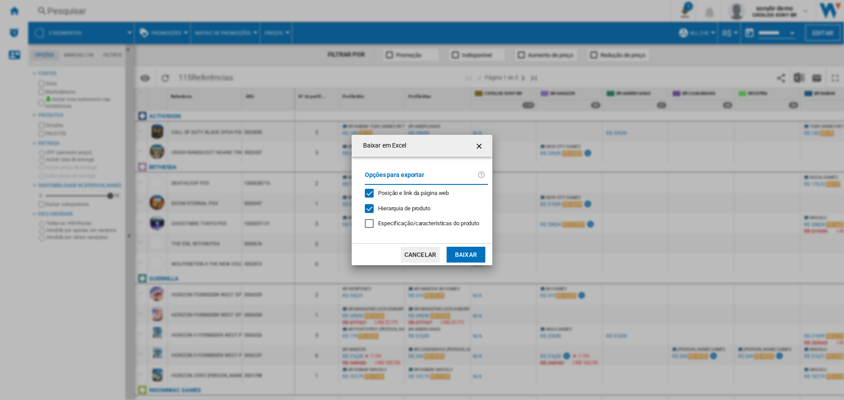
click at [456, 252] on button "Baixar" at bounding box center [465, 255] width 39 height 16
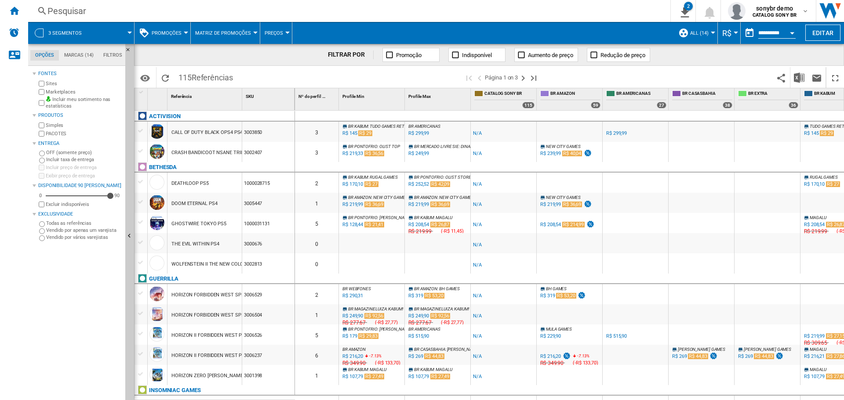
click at [141, 33] on ng-md-icon at bounding box center [144, 33] width 11 height 11
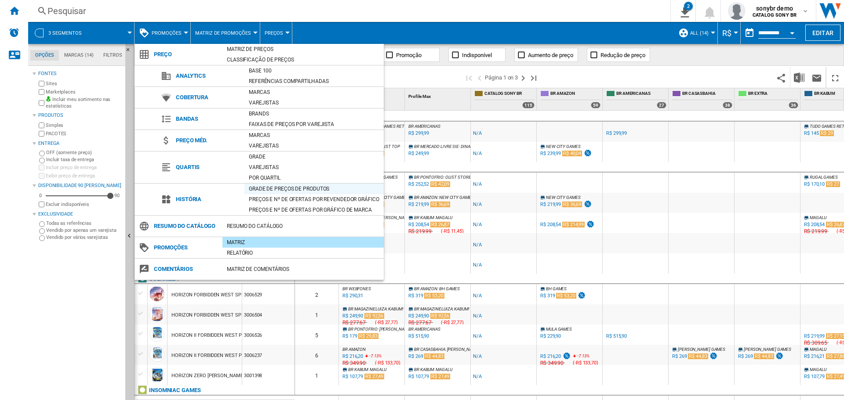
click at [260, 186] on div "Grade de preços de produtos" at bounding box center [313, 189] width 139 height 9
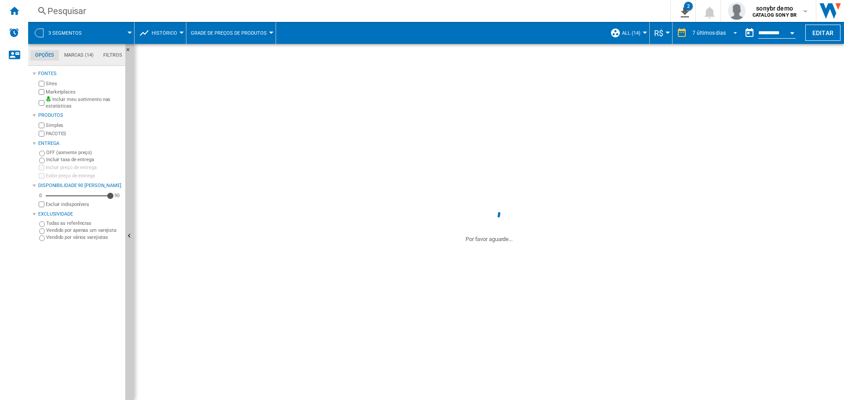
click at [724, 28] on md-select-value "7 últimos dias" at bounding box center [715, 32] width 49 height 13
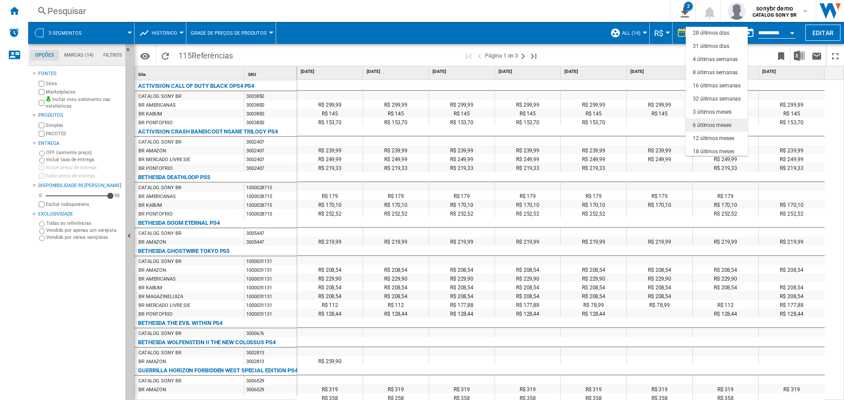
scroll to position [55, 0]
click at [634, 53] on md-backdrop at bounding box center [422, 200] width 844 height 400
click at [791, 32] on div "Open calendar" at bounding box center [792, 33] width 4 height 2
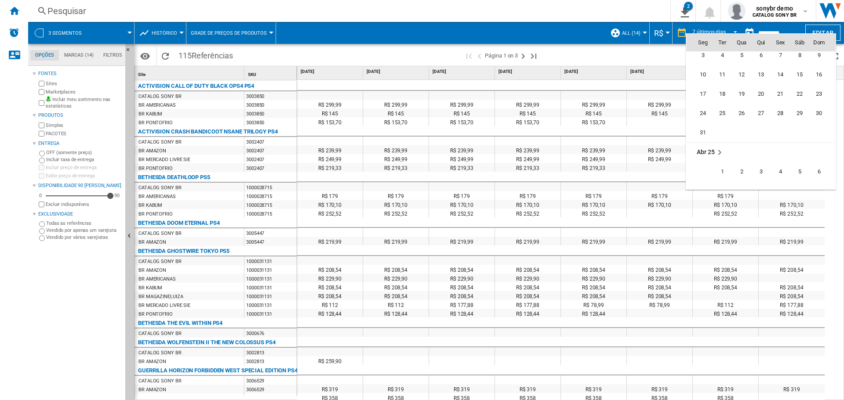
scroll to position [3606, 0]
click at [803, 62] on span "1" at bounding box center [799, 65] width 18 height 18
type input "**********"
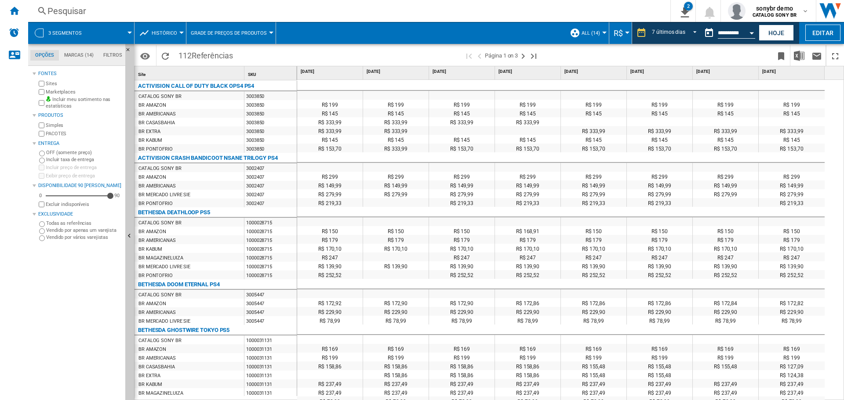
drag, startPoint x: 137, startPoint y: 84, endPoint x: 254, endPoint y: 87, distance: 116.9
click at [254, 87] on div "ACTIVISION CALL OF DUTY BLACK OPS4 PS4" at bounding box center [217, 85] width 163 height 9
click at [171, 31] on span "Histórico" at bounding box center [164, 33] width 25 height 6
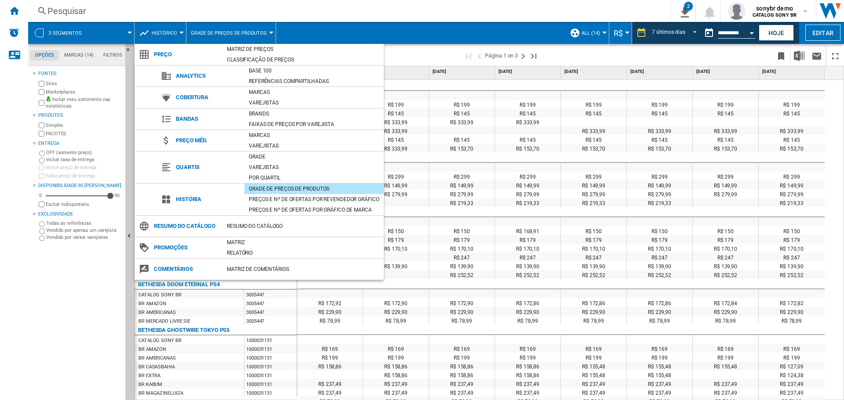
click at [171, 31] on md-backdrop at bounding box center [422, 200] width 844 height 400
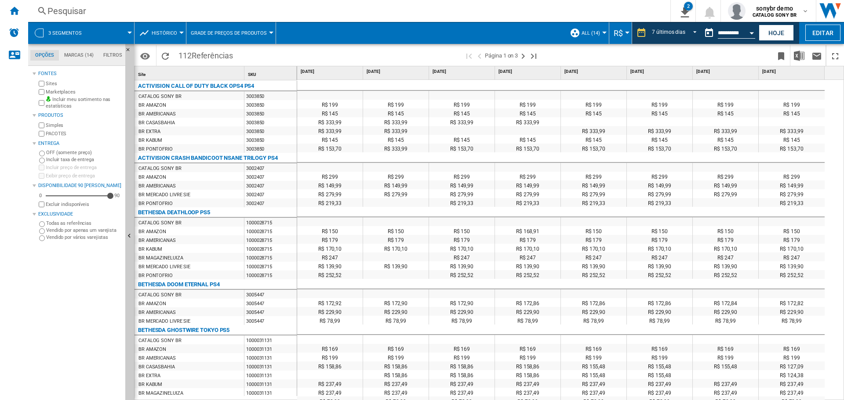
click at [130, 30] on md-menu "3 segmentos" at bounding box center [81, 33] width 106 height 22
click at [821, 32] on button "Editar" at bounding box center [822, 33] width 35 height 16
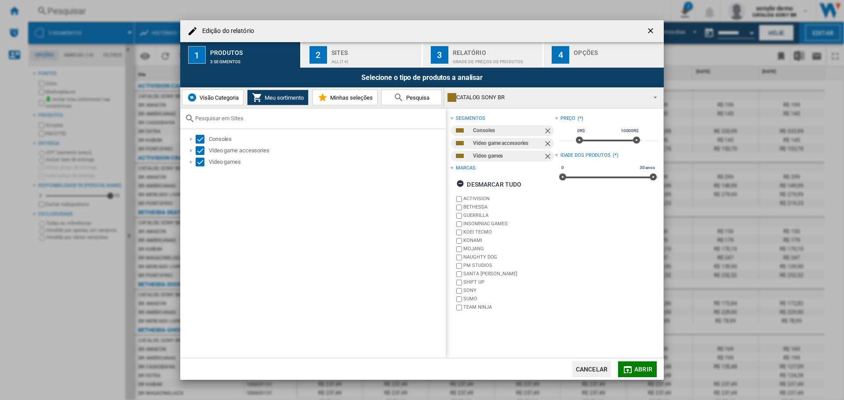
click at [218, 95] on span "Visão Categoria" at bounding box center [217, 97] width 41 height 7
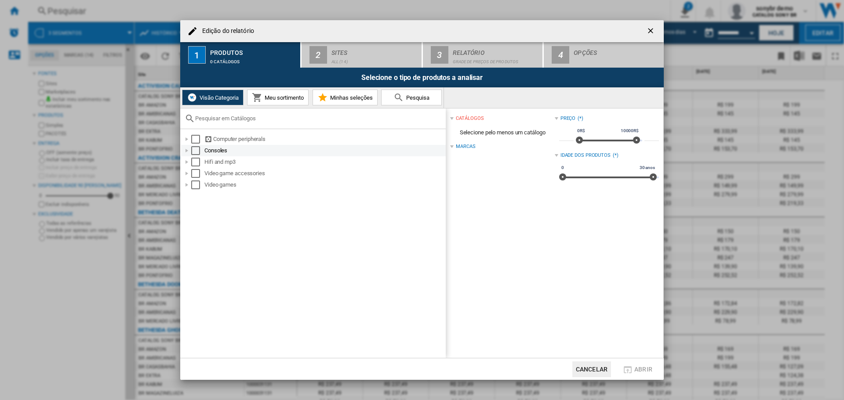
click at [194, 147] on div "Select" at bounding box center [195, 150] width 9 height 9
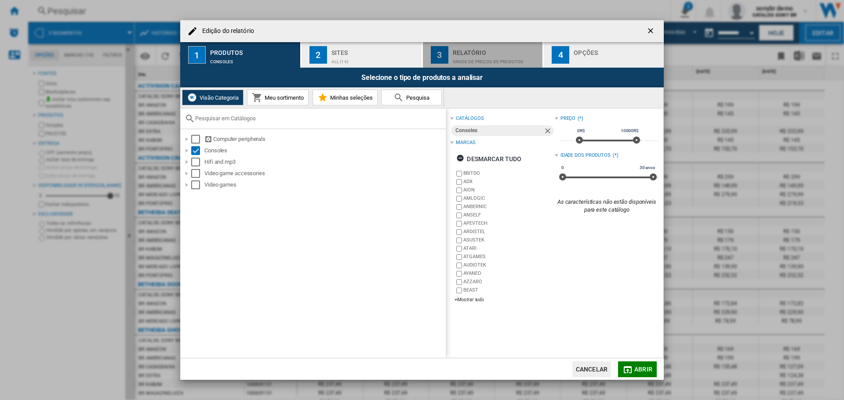
click at [500, 52] on div "Relatório" at bounding box center [496, 50] width 87 height 9
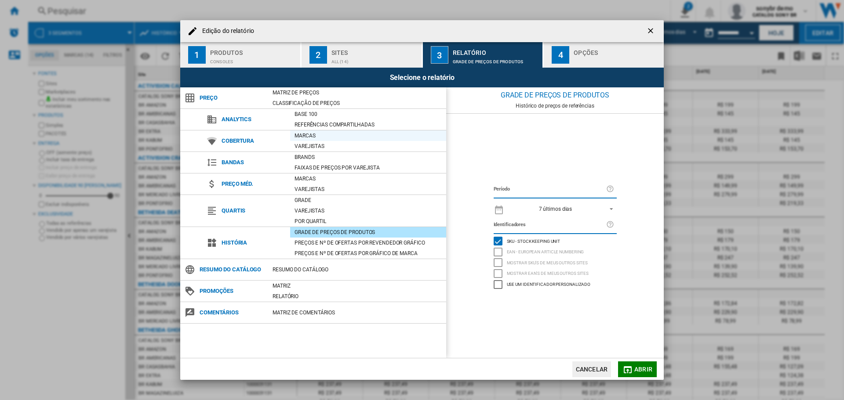
click at [313, 136] on div "Marcas" at bounding box center [368, 135] width 156 height 9
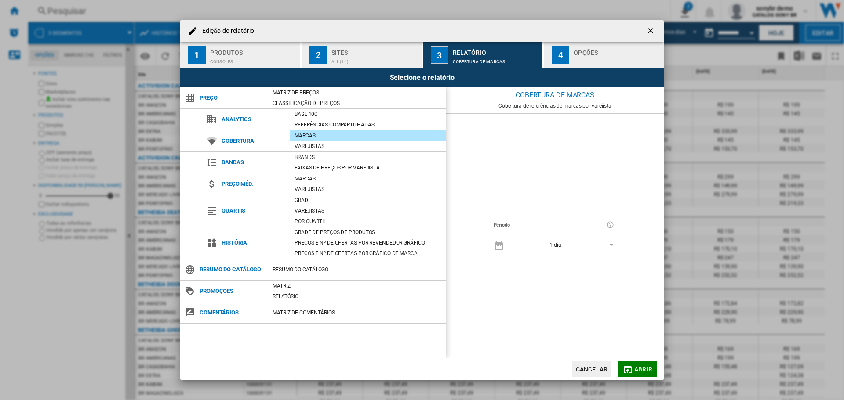
click at [631, 363] on button "Abrir" at bounding box center [637, 370] width 39 height 16
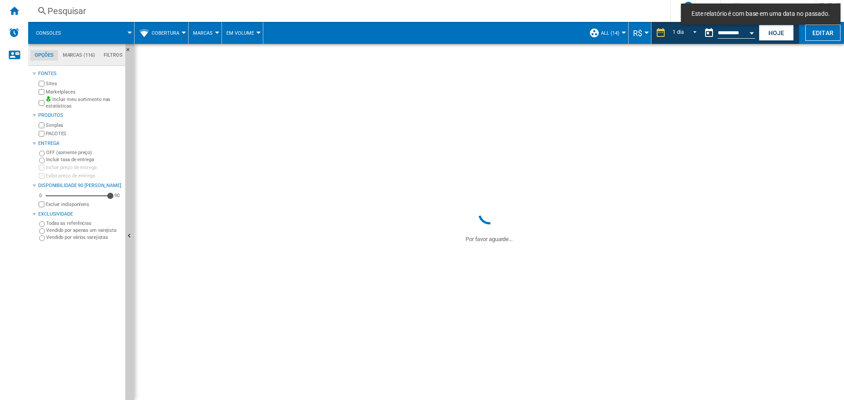
click at [244, 37] on button "Em volume" at bounding box center [242, 33] width 32 height 22
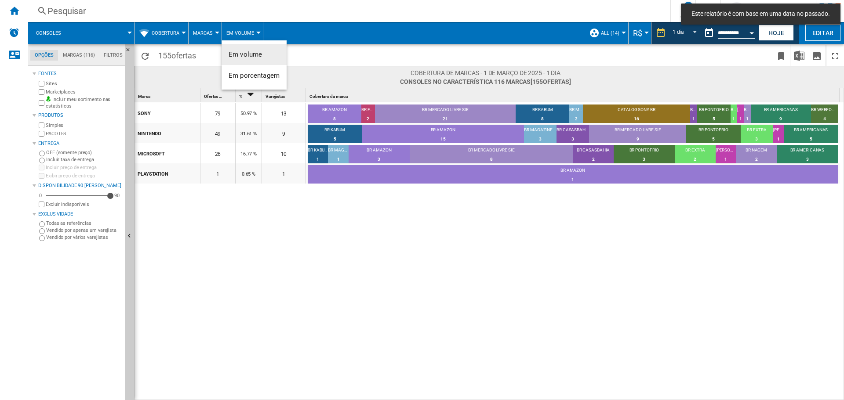
click at [285, 31] on md-backdrop at bounding box center [422, 200] width 844 height 400
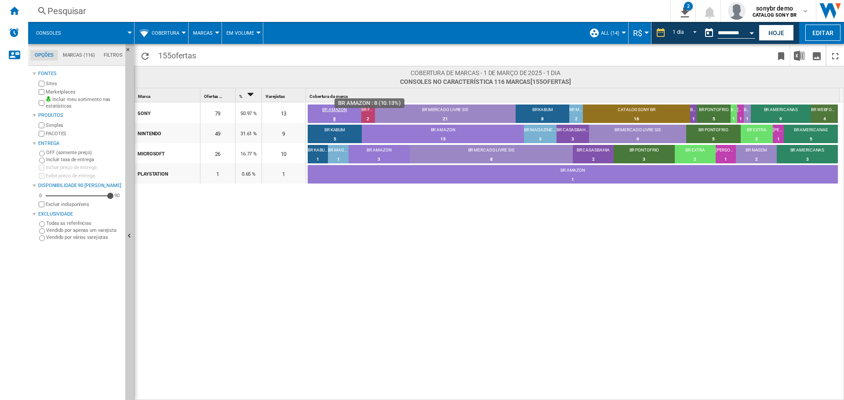
click at [334, 109] on div "BR AMAZON" at bounding box center [335, 111] width 54 height 8
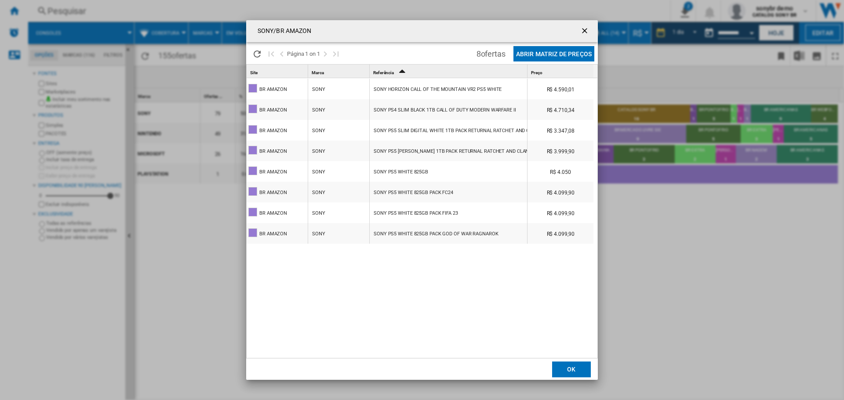
click at [573, 51] on button "Abrir Matriz de preços" at bounding box center [553, 53] width 81 height 15
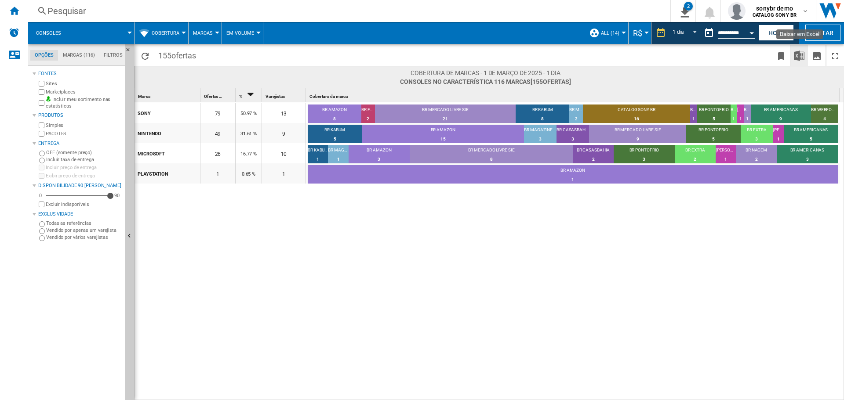
click at [796, 57] on img "Baixar em Excel" at bounding box center [799, 56] width 11 height 11
click at [196, 29] on button "Marcas" at bounding box center [205, 33] width 24 height 22
click at [209, 74] on span "Varejistas" at bounding box center [211, 76] width 31 height 8
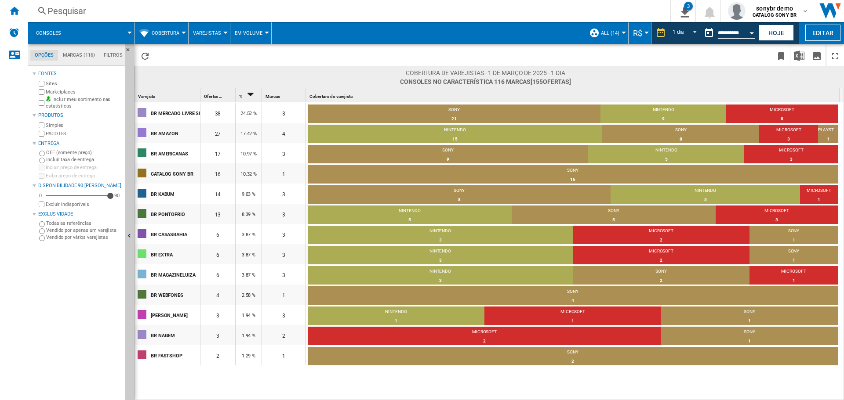
click at [175, 36] on button "Cobertura" at bounding box center [168, 33] width 32 height 22
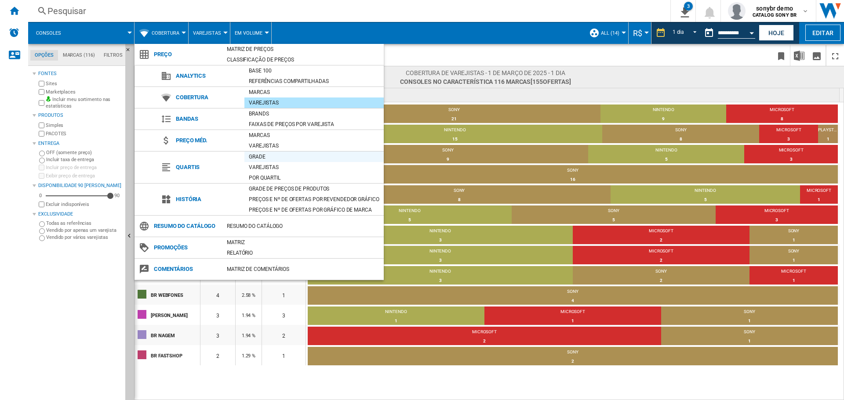
click at [294, 156] on div "Grade" at bounding box center [313, 156] width 139 height 9
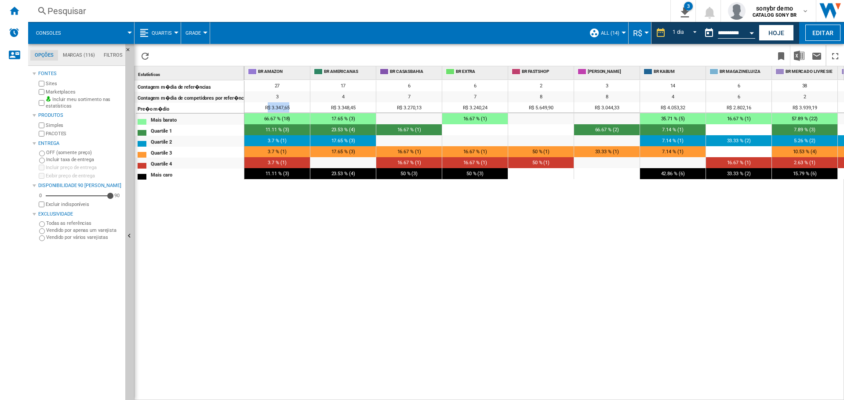
drag, startPoint x: 268, startPoint y: 108, endPoint x: 293, endPoint y: 105, distance: 24.3
click at [293, 105] on div "R$ 3.347,65" at bounding box center [276, 107] width 65 height 11
click at [272, 109] on span "R$ 3.347,65" at bounding box center [277, 108] width 25 height 6
drag, startPoint x: 270, startPoint y: 108, endPoint x: 293, endPoint y: 108, distance: 22.4
click at [293, 108] on div "R$ 3.347,65" at bounding box center [276, 107] width 65 height 11
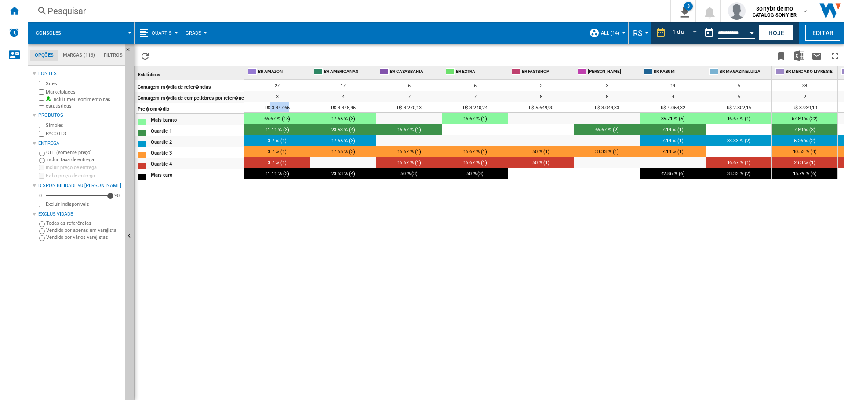
click at [293, 108] on div "R$ 3.347,65" at bounding box center [276, 107] width 65 height 11
click at [272, 174] on span "11.11 % (3)" at bounding box center [277, 174] width 24 height 6
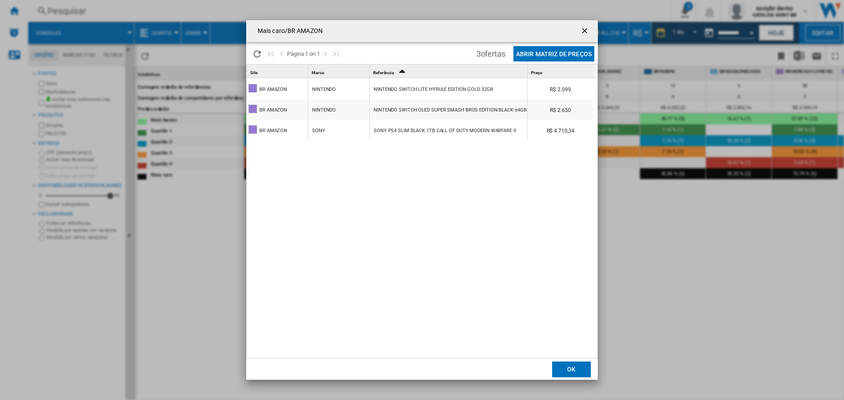
click at [584, 34] on ng-md-icon "getI18NText('BUTTONS.CLOSE_DIALOG')" at bounding box center [585, 31] width 11 height 11
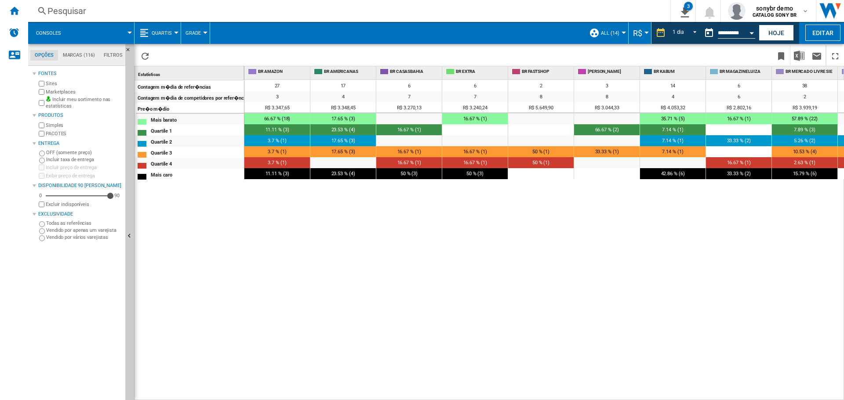
click at [129, 30] on span at bounding box center [101, 33] width 56 height 22
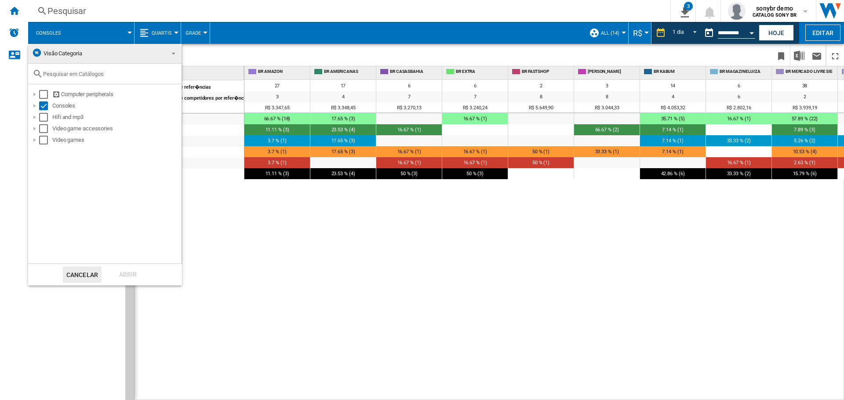
click at [129, 30] on md-backdrop at bounding box center [422, 200] width 844 height 400
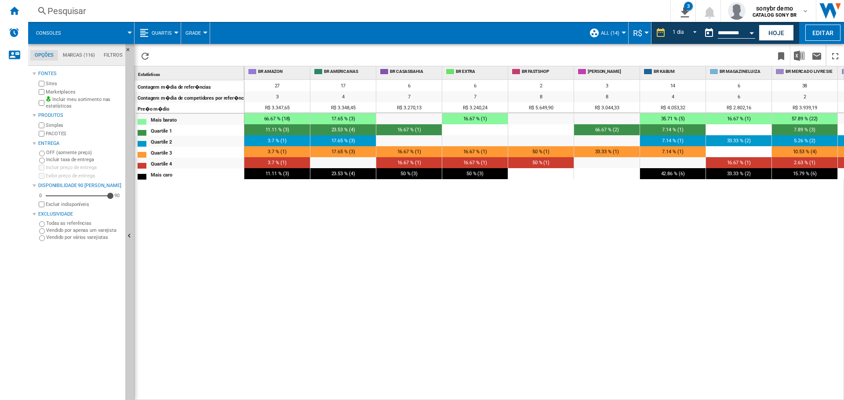
click at [169, 30] on span "Quartis" at bounding box center [162, 33] width 20 height 6
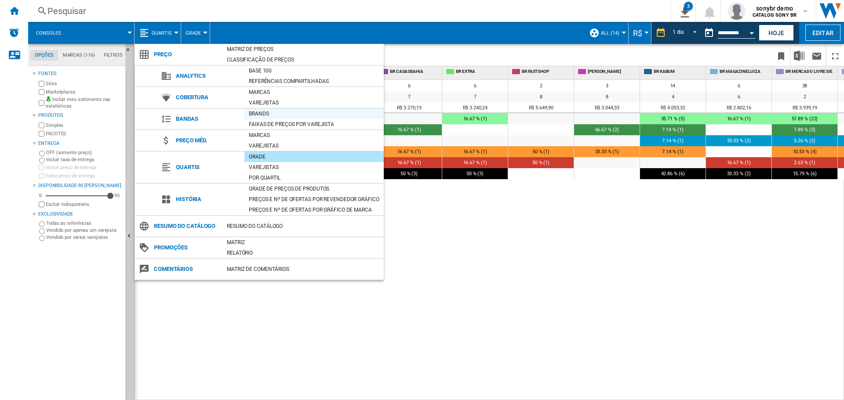
click at [256, 113] on div "Brands" at bounding box center [313, 113] width 139 height 9
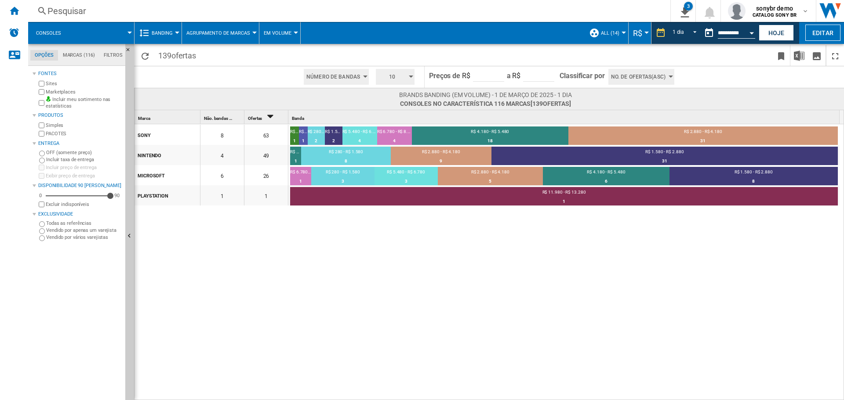
click at [352, 76] on span "Número de bandas" at bounding box center [333, 77] width 54 height 16
click at [413, 76] on md-backdrop at bounding box center [422, 200] width 844 height 400
click at [399, 76] on span "10" at bounding box center [391, 77] width 27 height 16
click at [391, 107] on button "5" at bounding box center [397, 110] width 42 height 9
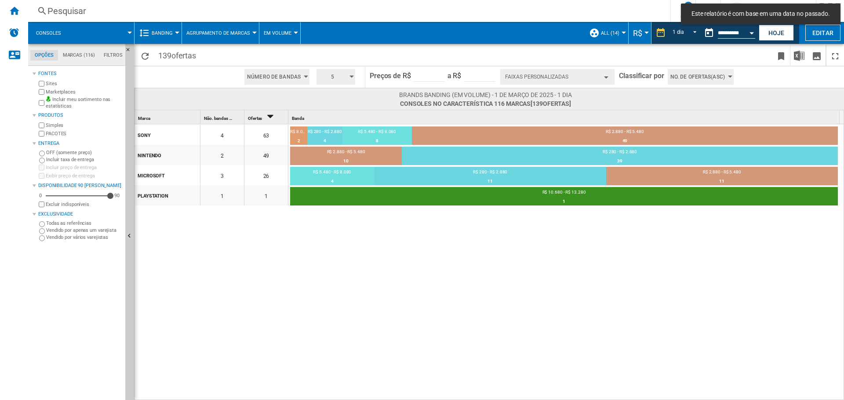
click at [590, 79] on button "Faixas personalizadas" at bounding box center [557, 77] width 114 height 16
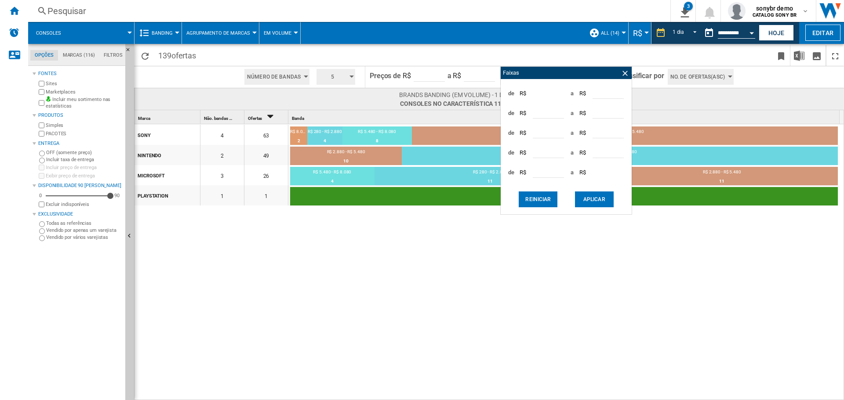
click at [520, 275] on div "SONY 4 63 R$ 8.080 - R$ 10.680 2 3.17% R$ 280 - R$ 2.880 4 6.35% R$ 5.480 - R$ …" at bounding box center [489, 262] width 710 height 277
click at [466, 254] on div "SONY 4 63 R$ 8.080 - R$ 10.680 2 3.17% R$ 280 - R$ 2.880 4 6.35% R$ 5.480 - R$ …" at bounding box center [489, 262] width 710 height 277
click at [573, 57] on span at bounding box center [629, 55] width 286 height 21
click at [626, 72] on ng-md-icon at bounding box center [624, 73] width 9 height 9
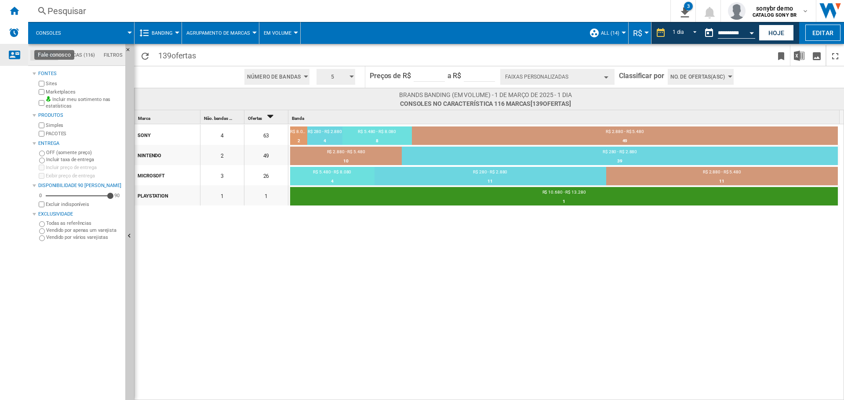
click at [15, 55] on ng-md-icon "Fale conosco" at bounding box center [14, 54] width 11 height 11
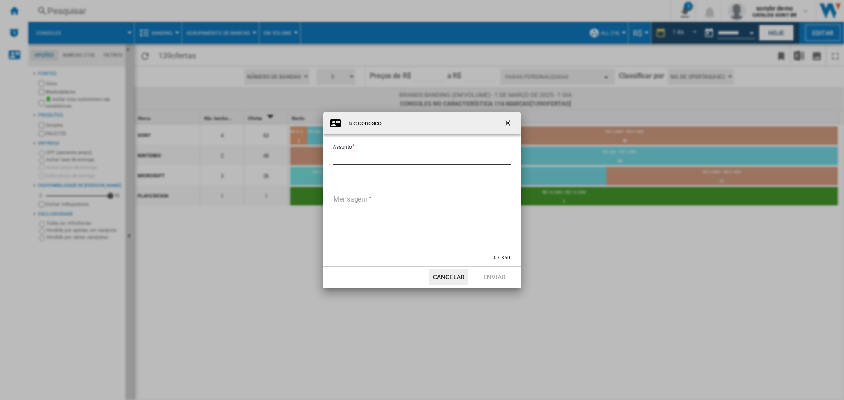
click at [396, 154] on input "Assunto" at bounding box center [422, 158] width 178 height 13
click at [392, 192] on div "Assunto Assunto obrigatório Mensagem 0 / 350 Mensagem obrigatória" at bounding box center [422, 207] width 180 height 129
click at [464, 276] on button "Cancelar" at bounding box center [448, 277] width 39 height 16
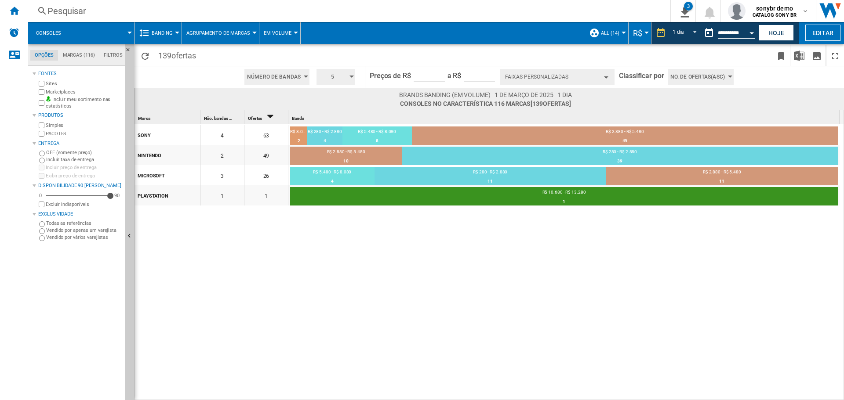
click at [471, 279] on div "SONY 4 63 R$ 8.080 - R$ 10.680 2 3.17% R$ 280 - R$ 2.880 4 6.35% R$ 5.480 - R$ …" at bounding box center [489, 262] width 710 height 277
click at [168, 33] on span "Banding" at bounding box center [162, 33] width 21 height 6
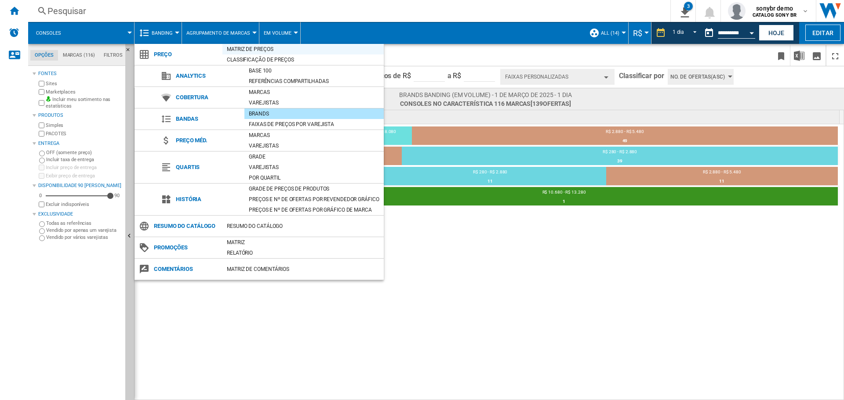
click at [233, 52] on div "Matriz de preços" at bounding box center [302, 49] width 161 height 9
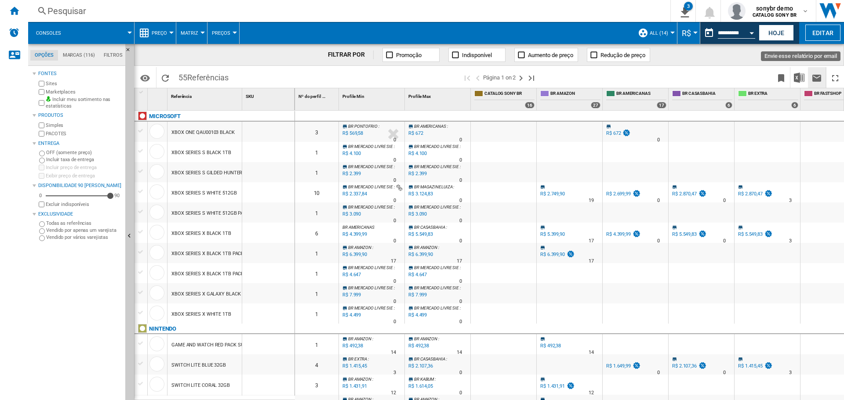
click at [813, 78] on ng-md-icon "Envie esse relatório por email" at bounding box center [816, 78] width 11 height 11
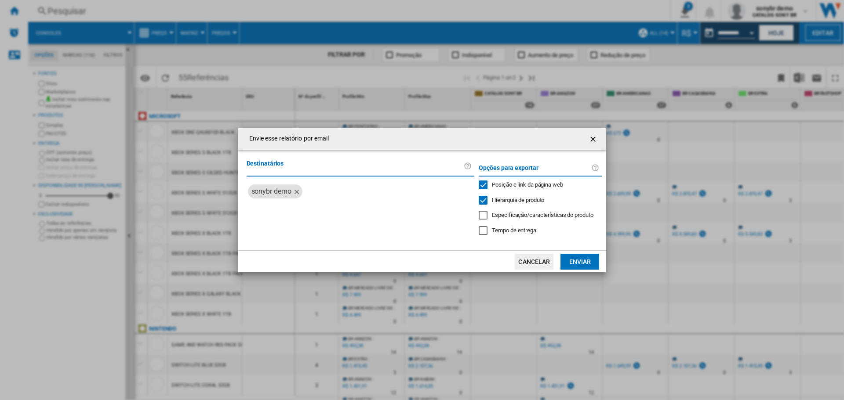
click at [297, 169] on label "Destinatários" at bounding box center [356, 167] width 218 height 16
click at [297, 174] on label "Destinatários" at bounding box center [356, 167] width 218 height 16
click at [330, 195] on input "search" at bounding box center [388, 192] width 165 height 14
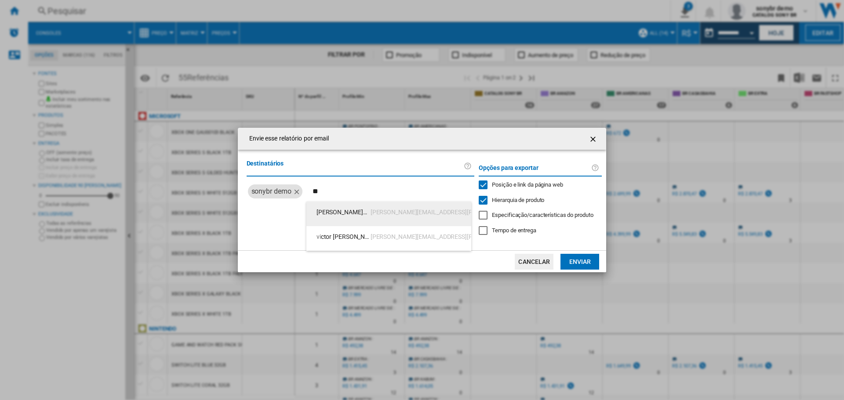
type input "*"
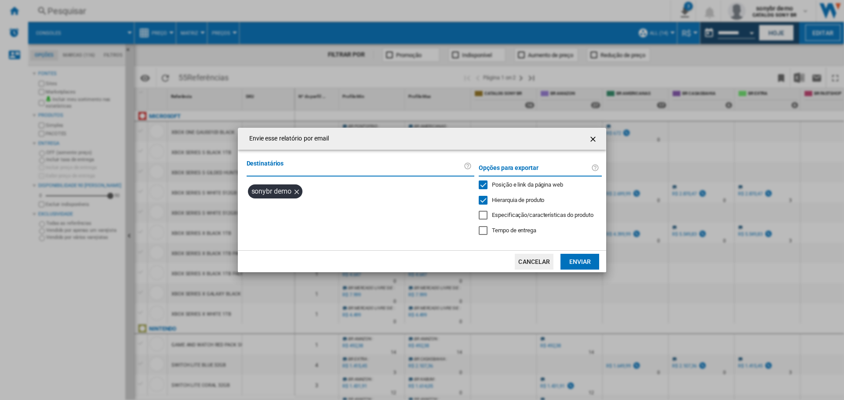
click at [536, 255] on button "Cancelar" at bounding box center [534, 262] width 39 height 16
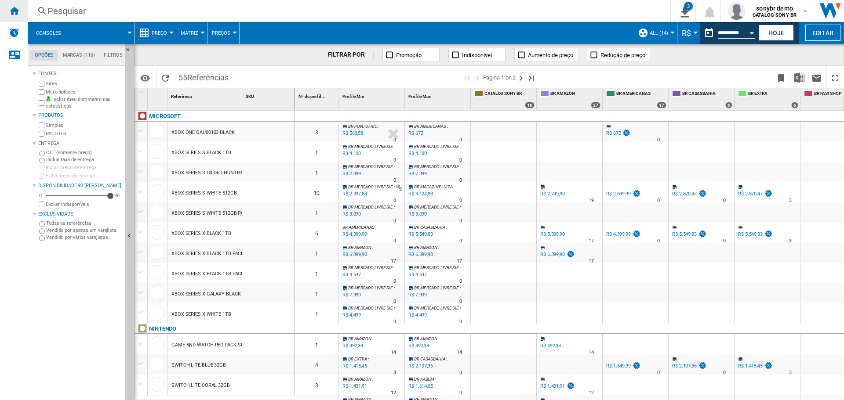
click at [18, 15] on ng-md-icon "Início" at bounding box center [14, 10] width 11 height 11
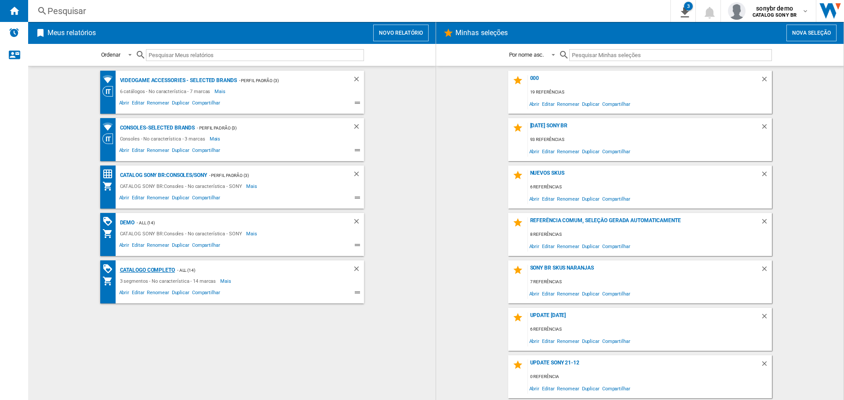
click at [147, 267] on div "catalogo completo" at bounding box center [146, 270] width 57 height 11
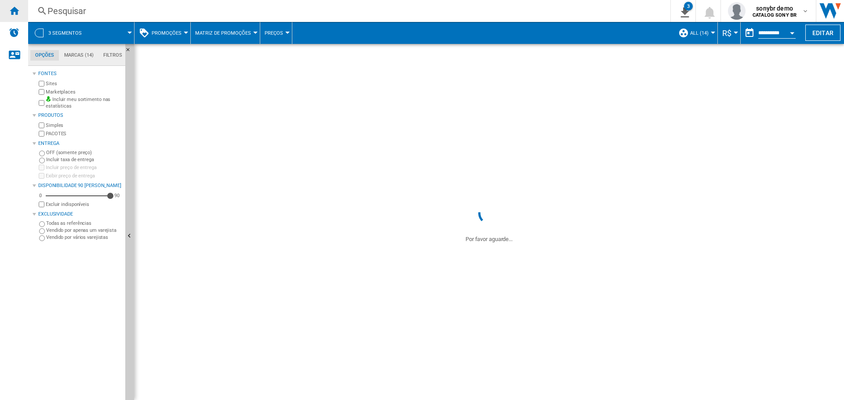
click at [17, 15] on ng-md-icon "Início" at bounding box center [14, 10] width 11 height 11
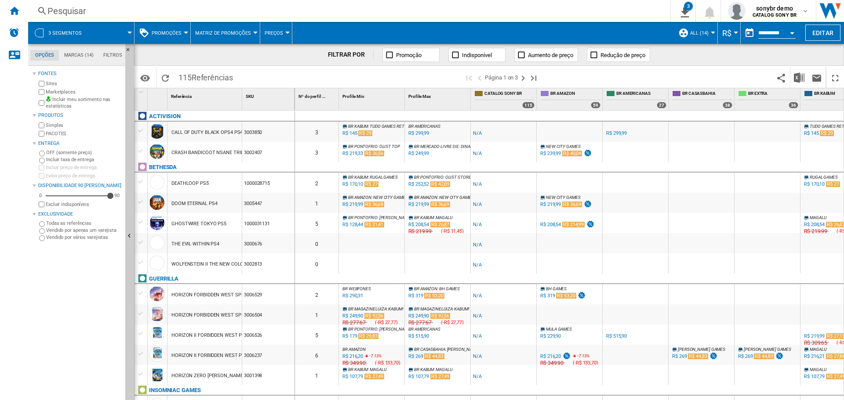
click at [18, 12] on ng-md-icon "Início" at bounding box center [14, 10] width 11 height 11
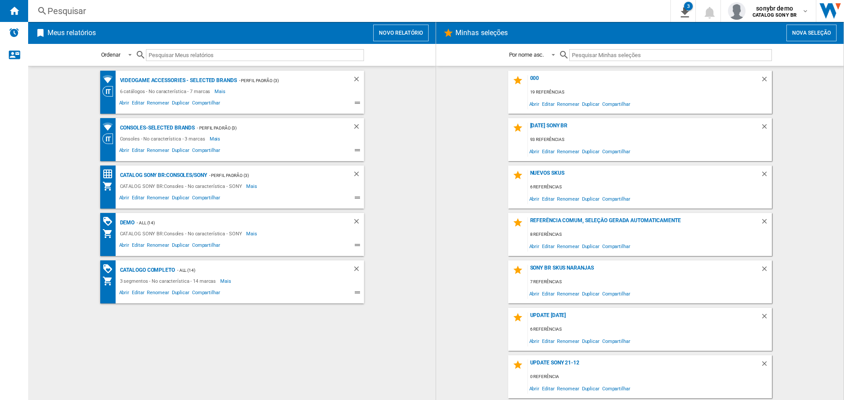
click at [400, 31] on button "Novo relatório" at bounding box center [400, 33] width 55 height 17
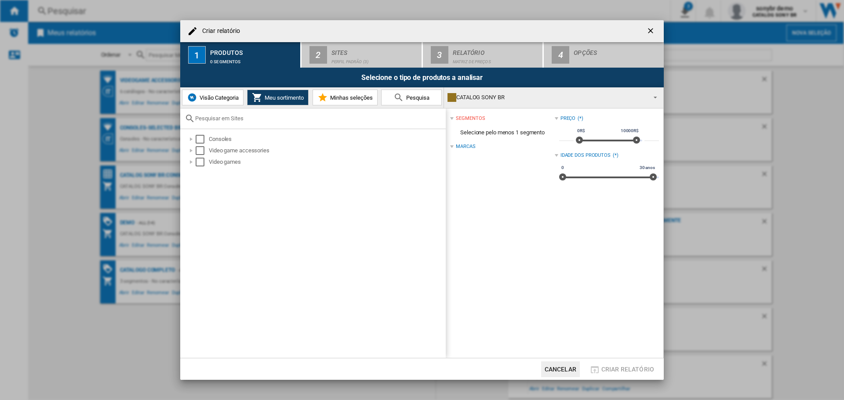
click at [228, 93] on button "Visão Categoria" at bounding box center [213, 98] width 62 height 16
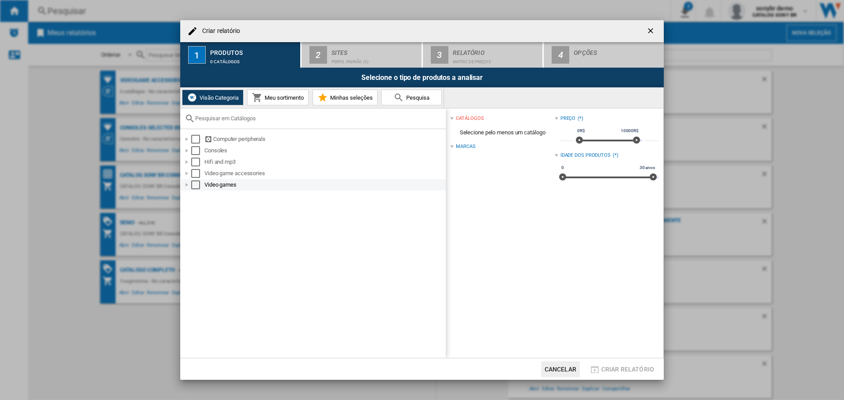
click at [193, 185] on div "Select" at bounding box center [195, 185] width 9 height 9
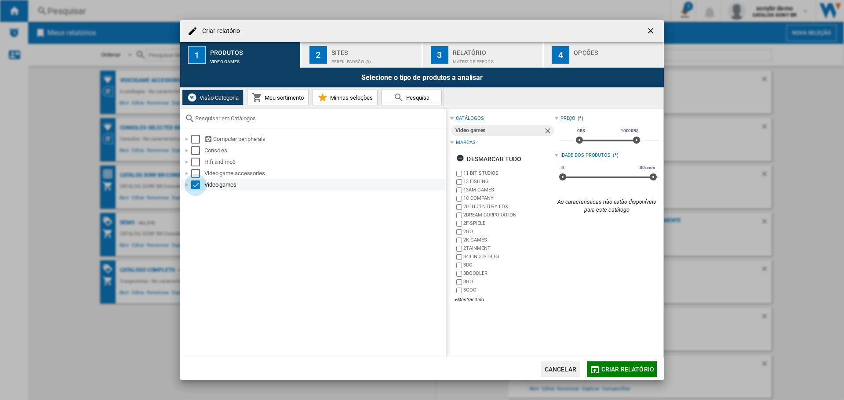
click at [194, 185] on div "Select" at bounding box center [195, 185] width 9 height 9
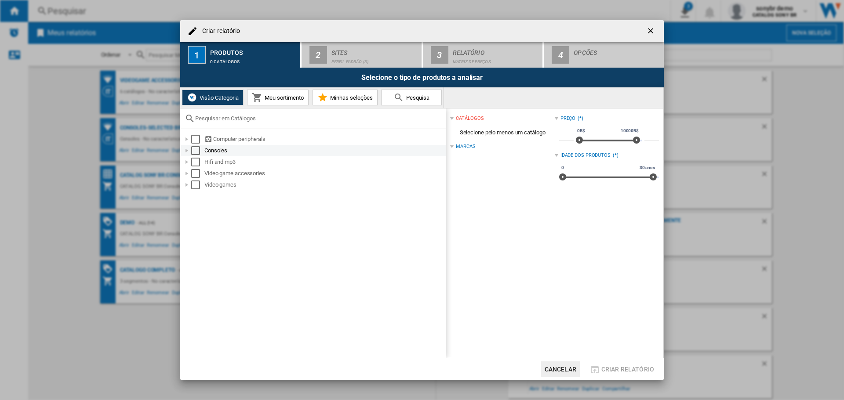
click at [194, 149] on div "Select" at bounding box center [195, 150] width 9 height 9
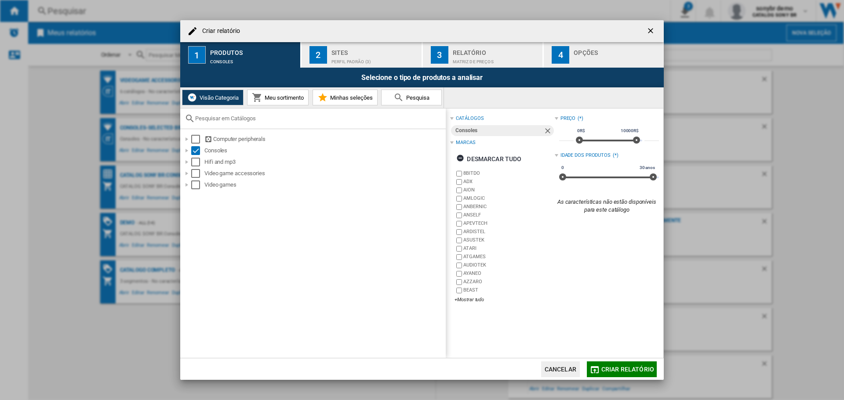
click at [355, 55] on div "Perfil padrão (3)" at bounding box center [374, 59] width 87 height 9
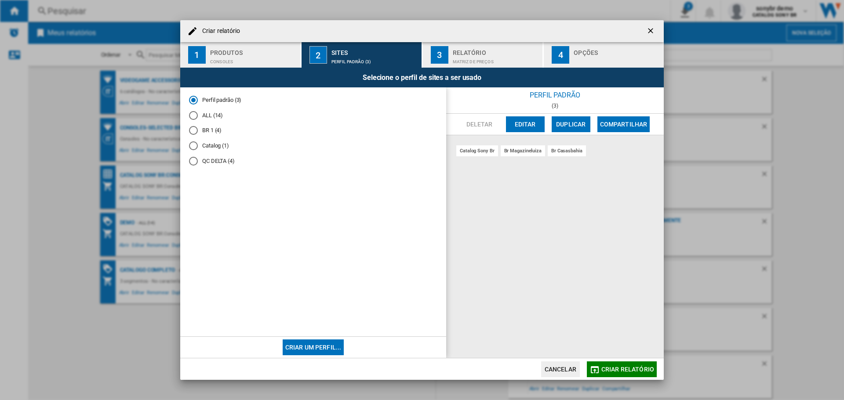
click at [205, 116] on md-radio-button "ALL (14)" at bounding box center [313, 115] width 248 height 8
click at [618, 374] on button "Criar relatório" at bounding box center [622, 370] width 70 height 16
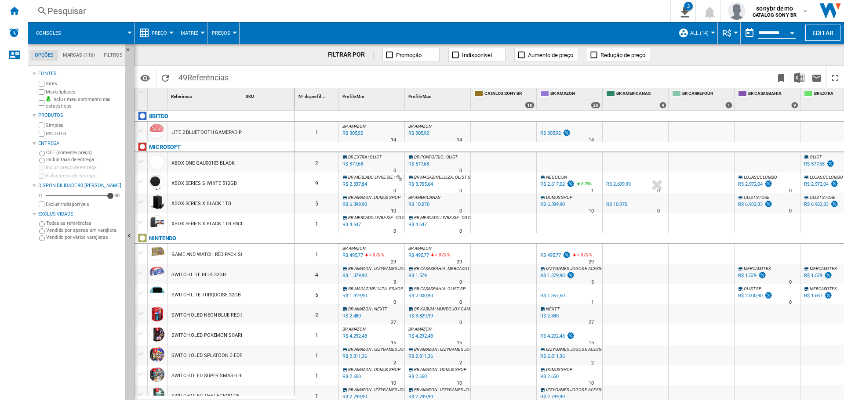
click at [212, 167] on div "XBOX ONE QAU00103 BLACK" at bounding box center [202, 163] width 63 height 20
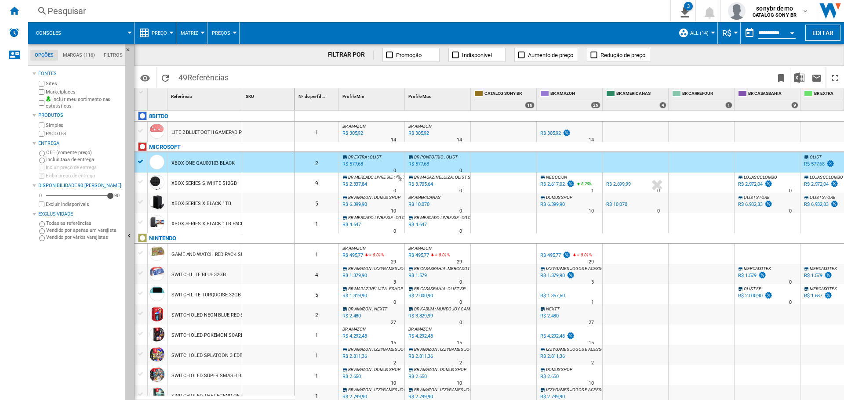
scroll to position [587, 0]
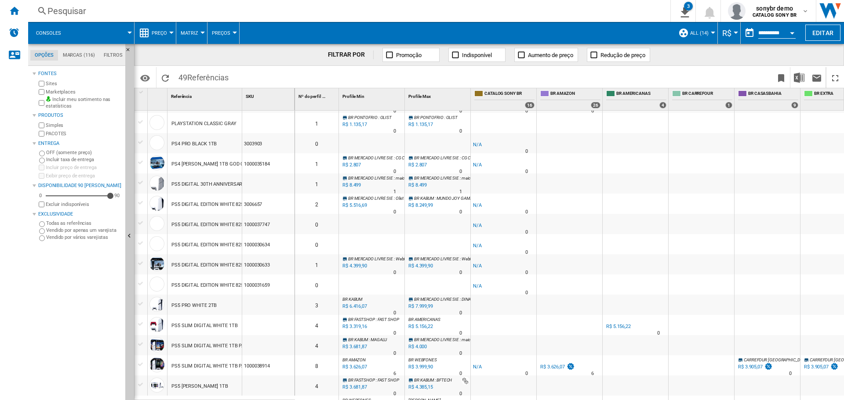
click at [217, 223] on div "PS5 DIGITAL EDITION WHITE 825GB PACK FC24" at bounding box center [223, 225] width 104 height 20
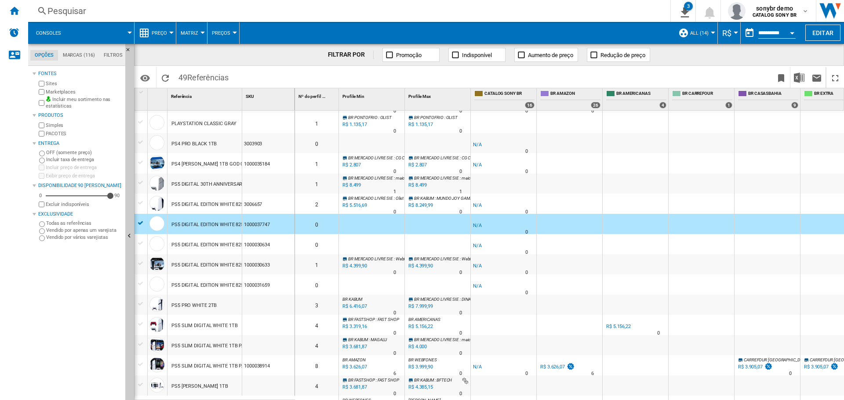
click at [203, 204] on div "PS5 DIGITAL EDITION WHITE 825GB" at bounding box center [210, 205] width 79 height 20
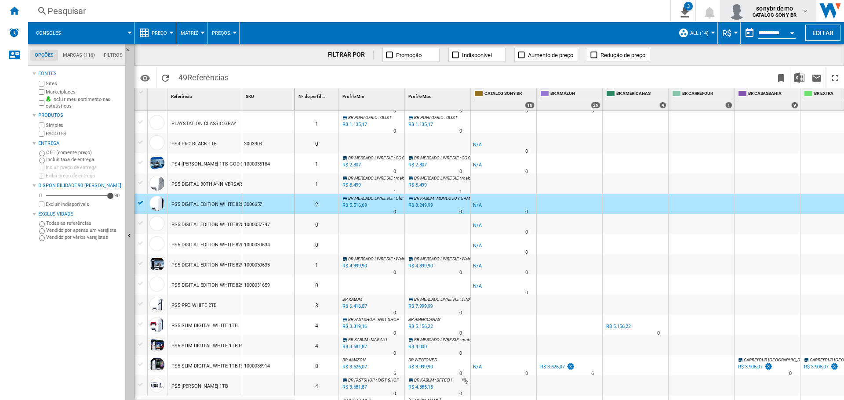
click at [781, 16] on b "CATALOG SONY BR" at bounding box center [774, 15] width 44 height 6
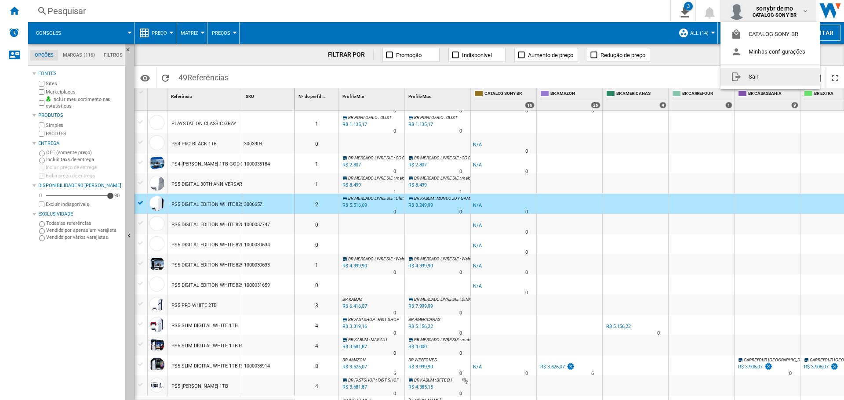
click at [764, 75] on button "Sair" at bounding box center [769, 77] width 99 height 18
